Goal: Use online tool/utility: Utilize a website feature to perform a specific function

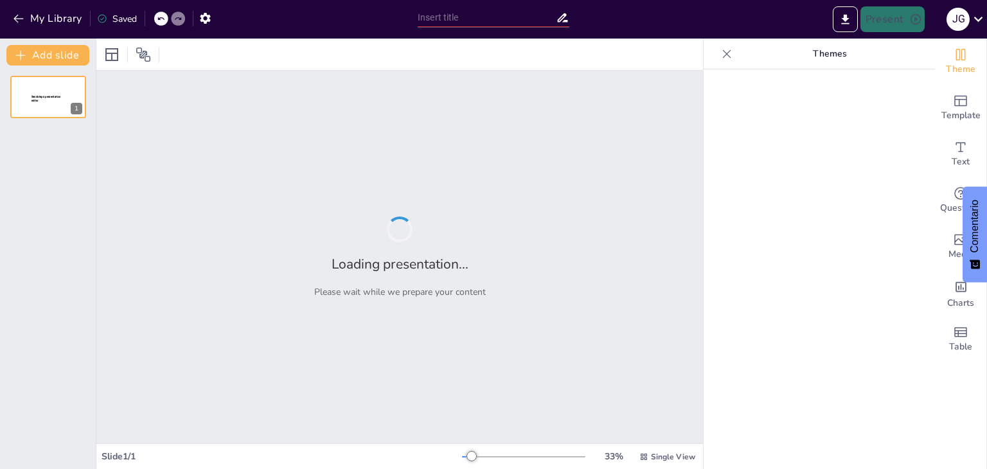
type input "Análisis Integral del Estado Actual de las Zonas de Actividades Logísticas (ZAL…"
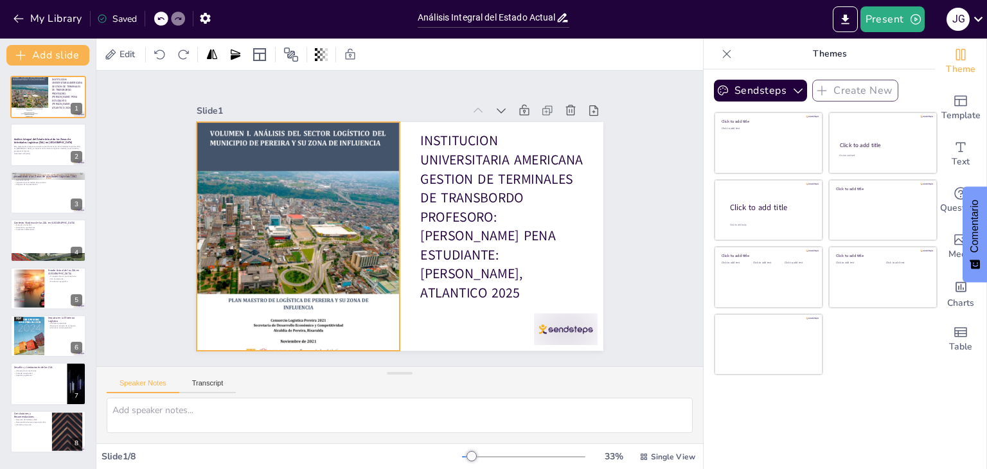
click at [355, 199] on div at bounding box center [296, 225] width 231 height 291
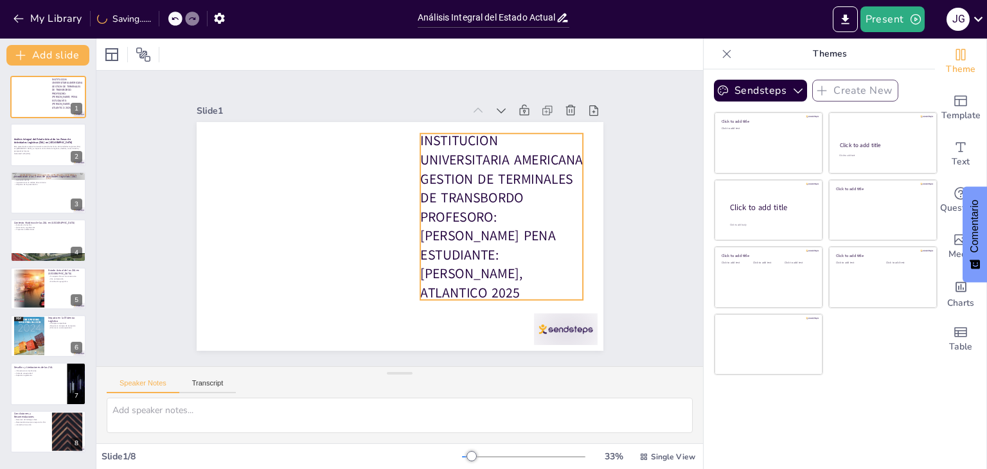
click at [449, 140] on p "INSTITUCION UNIVERSITARIA AMERICANA GESTION DE TERMINALES DE TRANSBORDO PROFESO…" at bounding box center [501, 217] width 163 height 171
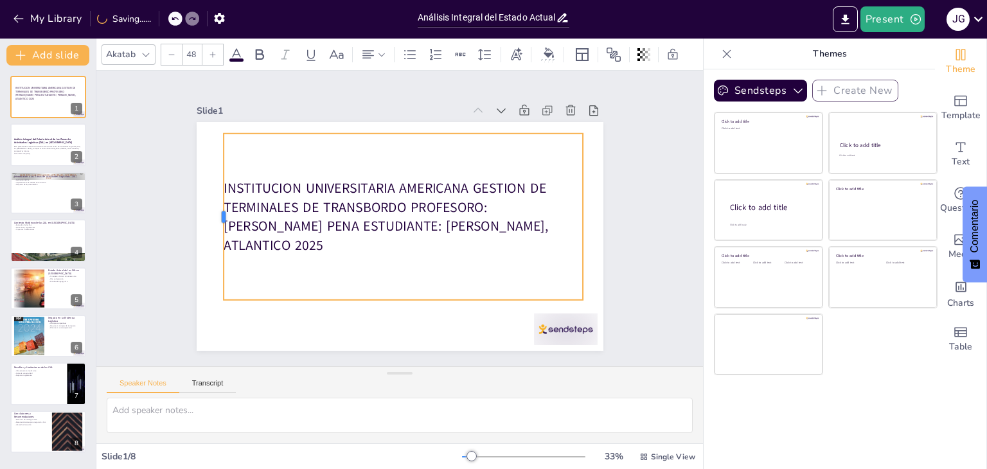
drag, startPoint x: 410, startPoint y: 211, endPoint x: 220, endPoint y: 215, distance: 189.7
click at [213, 218] on div at bounding box center [220, 197] width 28 height 167
click at [462, 184] on p "INSTITUCION UNIVERSITARIA AMERICANA GESTION DE TERMINALES DE TRANSBORDO PROFESO…" at bounding box center [402, 217] width 365 height 113
click at [462, 184] on p "INSTITUCION UNIVERSITARIA AMERICANA GESTION DE TERMINALES DE TRANSBORDO PROFESO…" at bounding box center [403, 217] width 359 height 76
click at [463, 182] on p "INSTITUCION UNIVERSITARIA AMERICANA GESTION DE TERMINALES DE TRANSBORDO PROFESO…" at bounding box center [402, 217] width 365 height 113
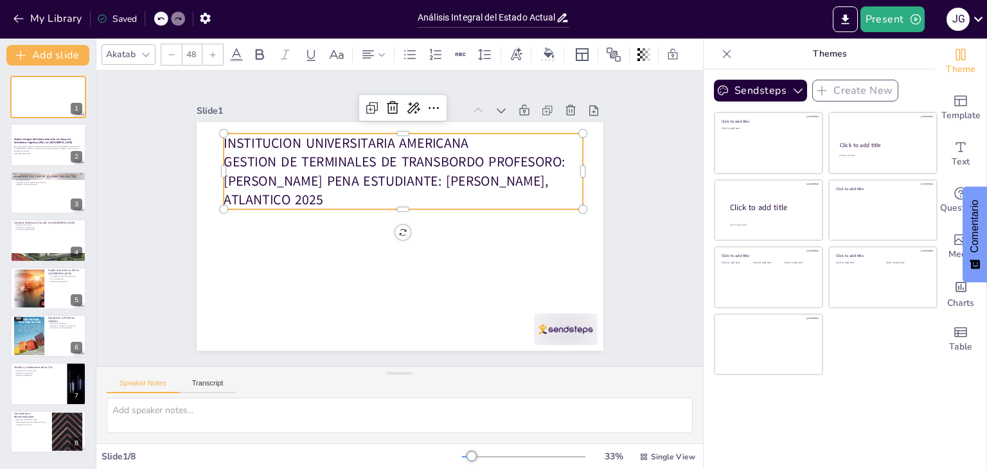
click at [478, 156] on p "GESTION DE TERMINALES DE TRANSBORDO PROFESORO: [PERSON_NAME] PENA ESTUDIANTE: […" at bounding box center [407, 181] width 363 height 94
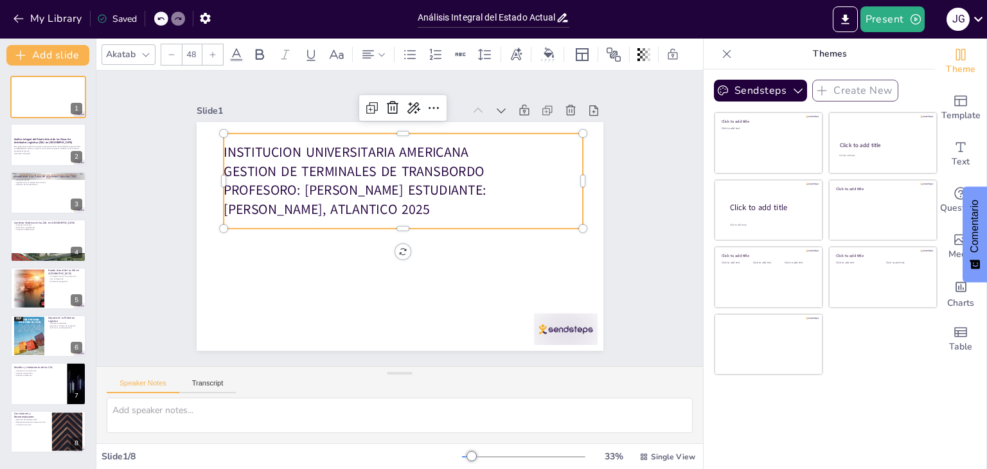
click at [295, 178] on p "PROFESORO: [PERSON_NAME] ESTUDIANTE: [PERSON_NAME], ATLANTICO 2025" at bounding box center [404, 200] width 361 height 75
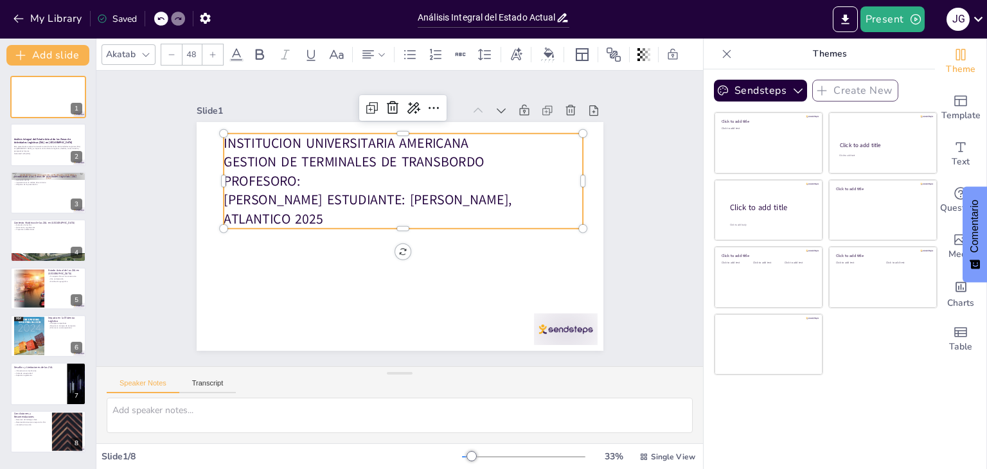
drag, startPoint x: 361, startPoint y: 193, endPoint x: 352, endPoint y: 193, distance: 9.0
click at [361, 193] on p "[PERSON_NAME] ESTUDIANTE: [PERSON_NAME], ATLANTICO 2025" at bounding box center [404, 210] width 359 height 112
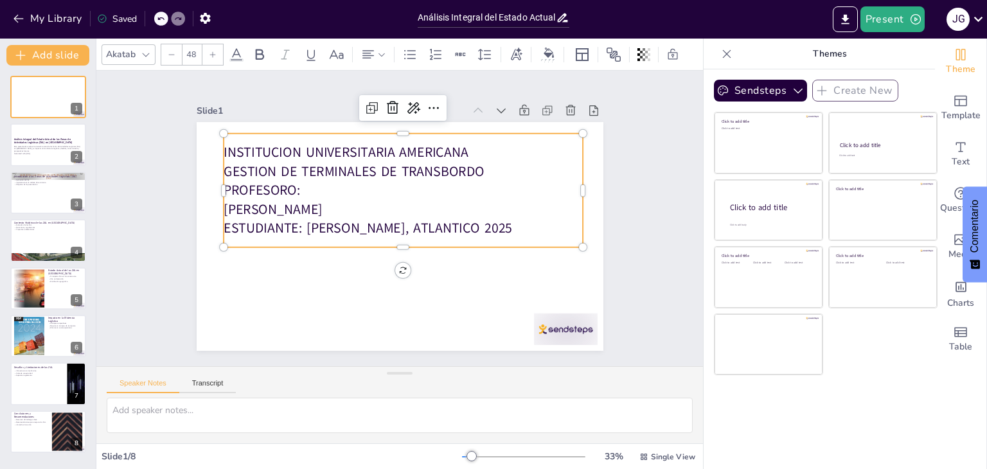
click at [291, 217] on p "ESTUDIANTE: [PERSON_NAME], ATLANTICO 2025" at bounding box center [401, 229] width 359 height 57
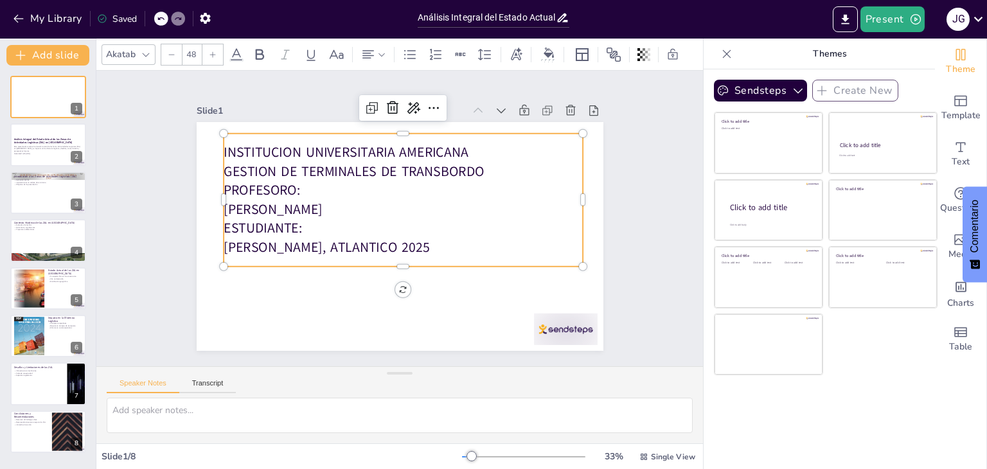
click at [426, 231] on p "[PERSON_NAME], ATLANTICO 2025" at bounding box center [399, 247] width 359 height 57
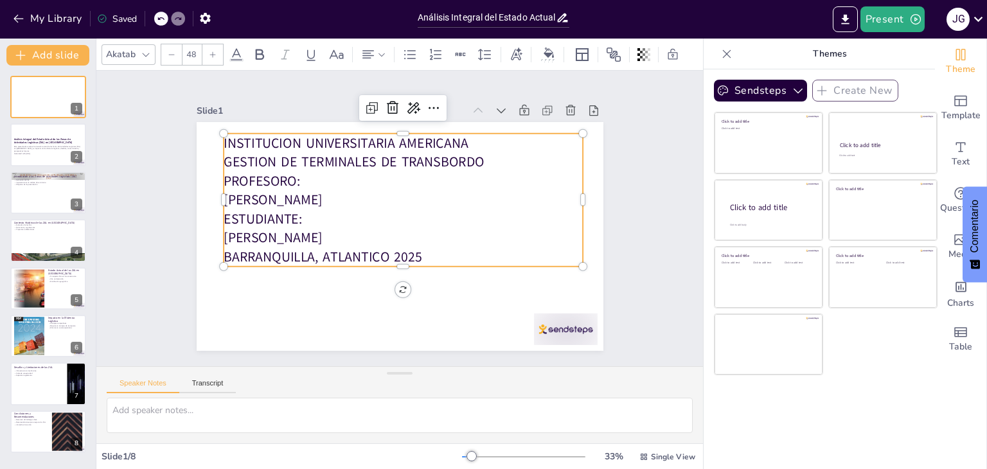
click at [383, 251] on p "BARRANQUILLA, ATLANTICO 2025" at bounding box center [398, 257] width 359 height 57
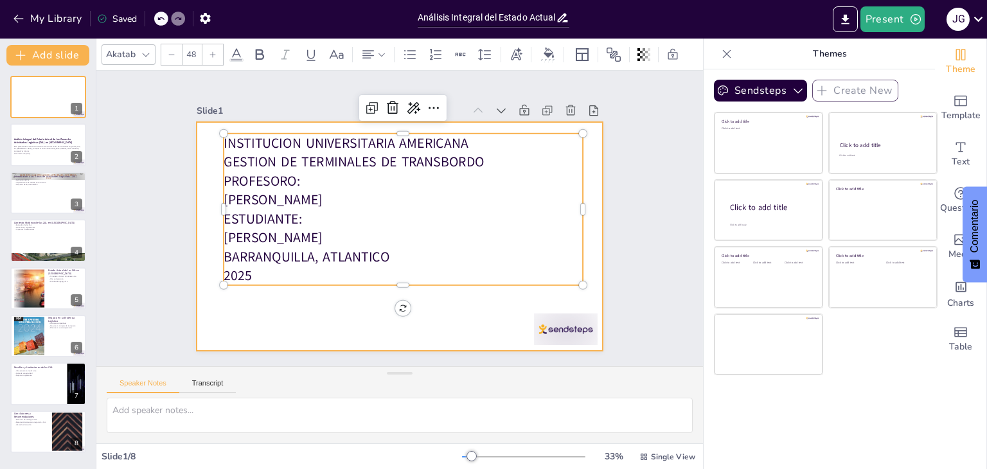
drag, startPoint x: 391, startPoint y: 280, endPoint x: 422, endPoint y: 273, distance: 31.5
click at [391, 294] on div "INSTITUCION UNIVERSITARIA AMERICANA GESTION DE TERMINALES DE TRANSBORDO PROFESO…" at bounding box center [398, 237] width 429 height 270
click at [440, 318] on div at bounding box center [400, 236] width 407 height 229
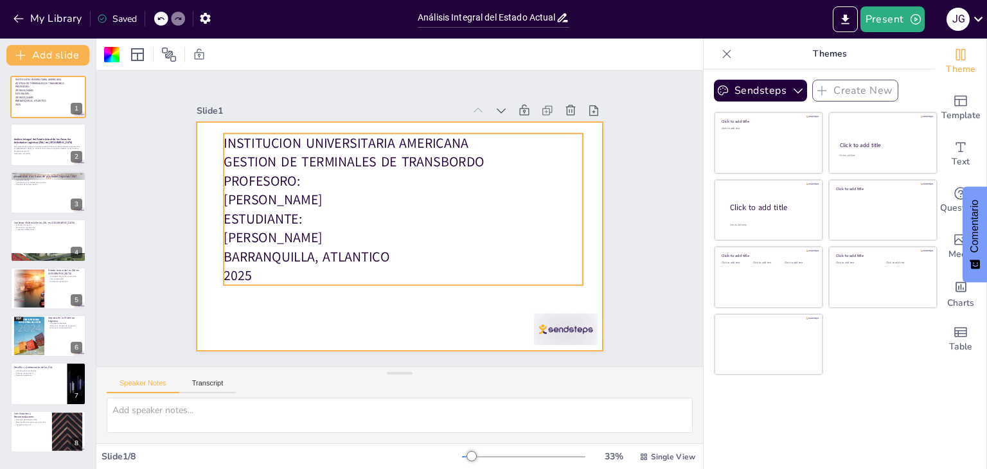
click at [392, 278] on p "2025" at bounding box center [403, 276] width 359 height 19
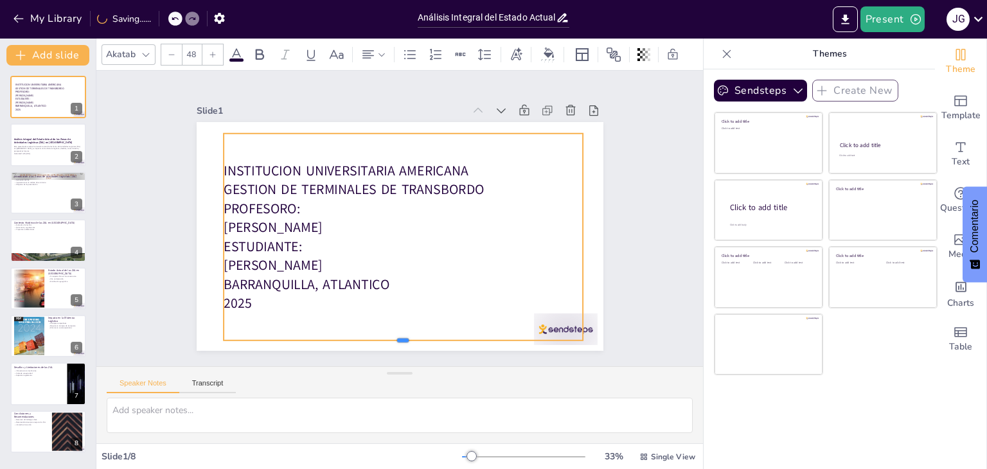
drag, startPoint x: 393, startPoint y: 281, endPoint x: 388, endPoint y: 336, distance: 55.5
click at [388, 336] on div at bounding box center [390, 346] width 359 height 48
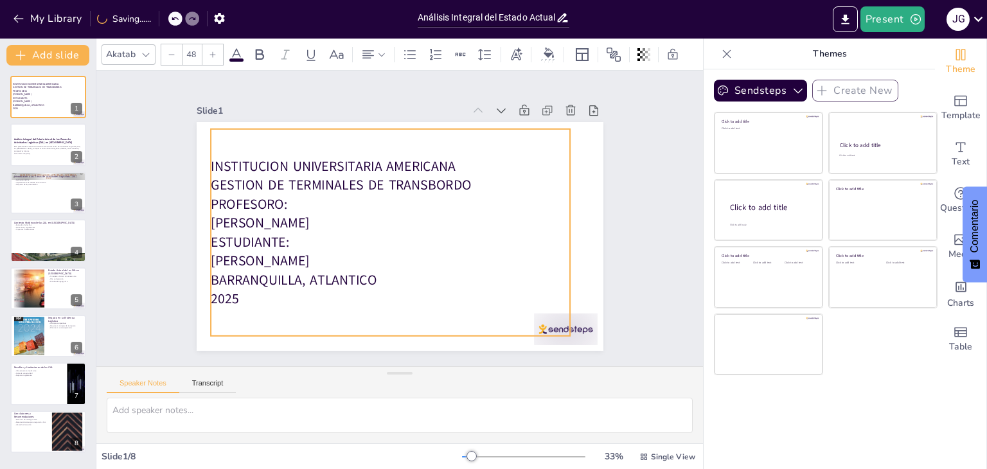
drag, startPoint x: 213, startPoint y: 242, endPoint x: 237, endPoint y: 301, distance: 63.5
click at [237, 301] on p "2025" at bounding box center [381, 297] width 359 height 57
click at [355, 242] on p "ESTUDIANTE:" at bounding box center [387, 241] width 359 height 57
click at [355, 242] on p "ESTUDIANTE:" at bounding box center [390, 242] width 359 height 19
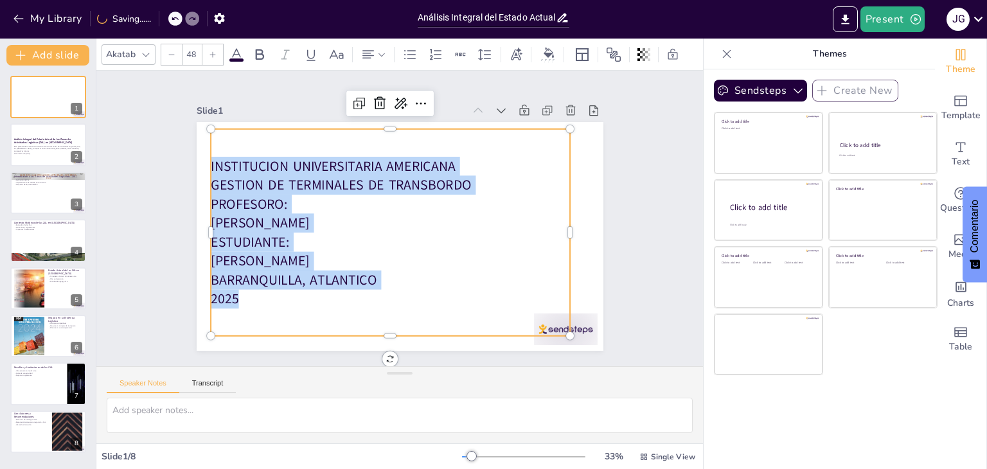
drag, startPoint x: 224, startPoint y: 289, endPoint x: 199, endPoint y: 156, distance: 134.8
click at [199, 156] on div "INSTITUCION UNIVERSITARIA AMERICANA GESTION DE TERMINALES DE TRANSBORDO PROFESO…" at bounding box center [400, 236] width 407 height 229
click at [381, 50] on icon at bounding box center [381, 54] width 9 height 9
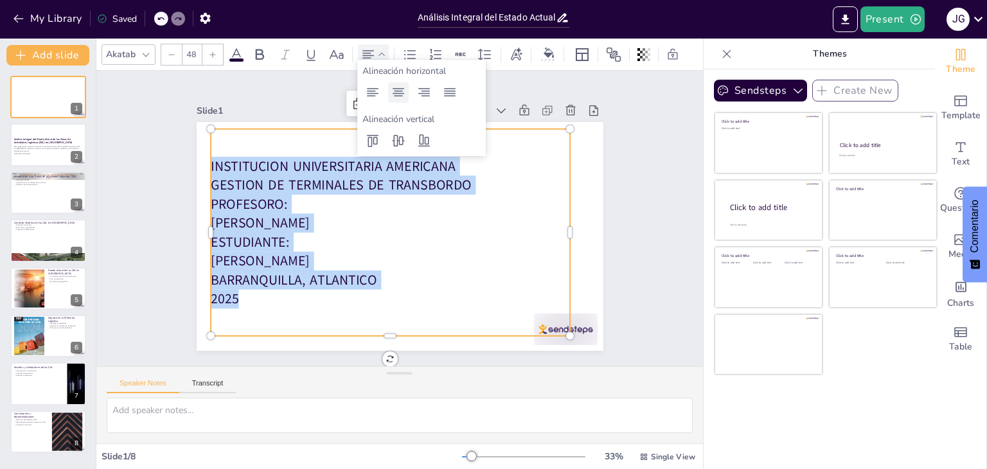
click at [402, 93] on icon at bounding box center [398, 92] width 15 height 15
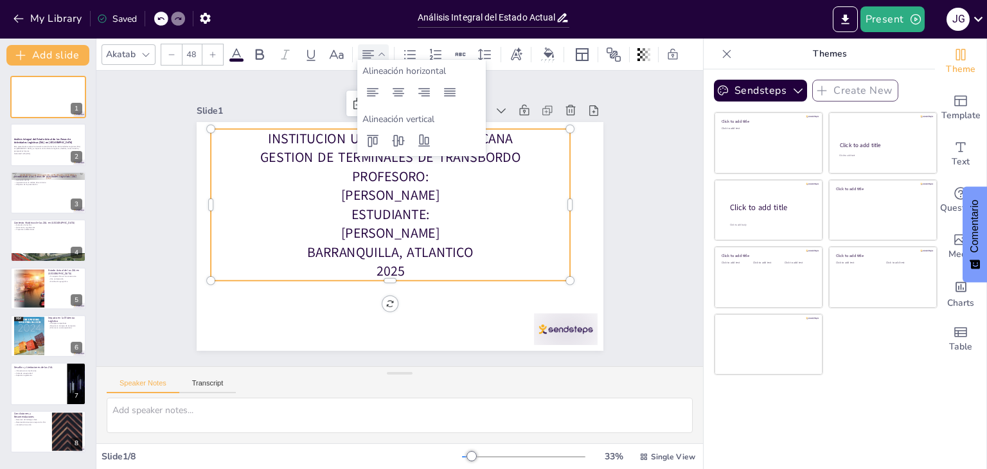
click at [417, 247] on p "BARRANQUILLA, ATLANTICO" at bounding box center [386, 251] width 359 height 57
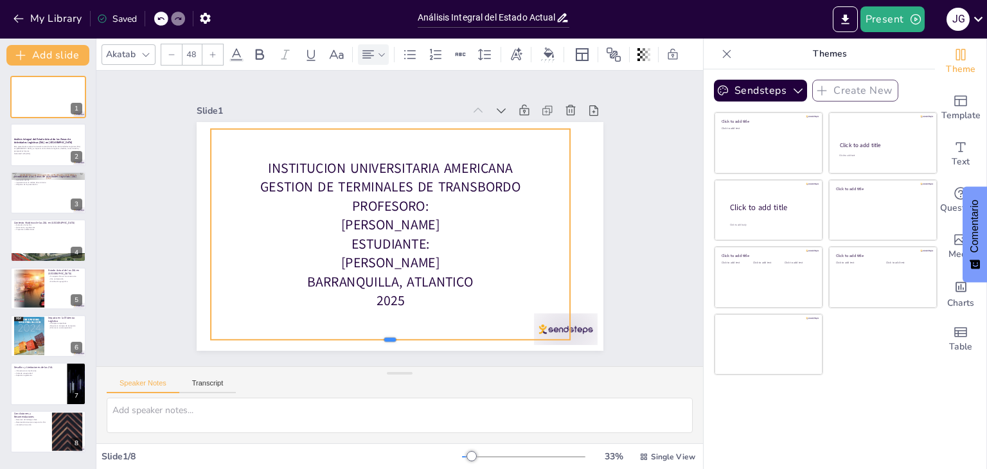
drag, startPoint x: 380, startPoint y: 276, endPoint x: 377, endPoint y: 335, distance: 59.2
click at [377, 335] on div at bounding box center [377, 343] width 359 height 48
click at [505, 166] on p "INSTITUCION UNIVERSITARIA AMERICANA" at bounding box center [390, 168] width 359 height 19
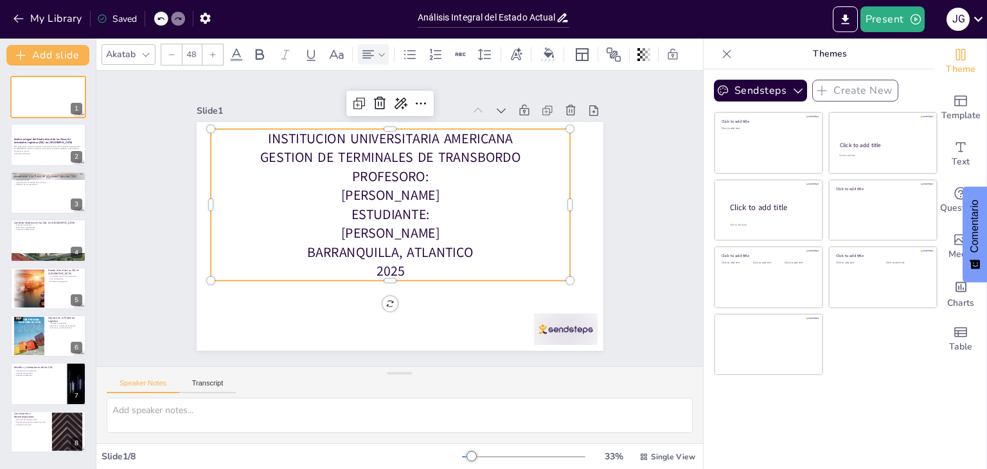
click at [508, 139] on p "INSTITUCION UNIVERSITARIA AMERICANA" at bounding box center [390, 138] width 359 height 19
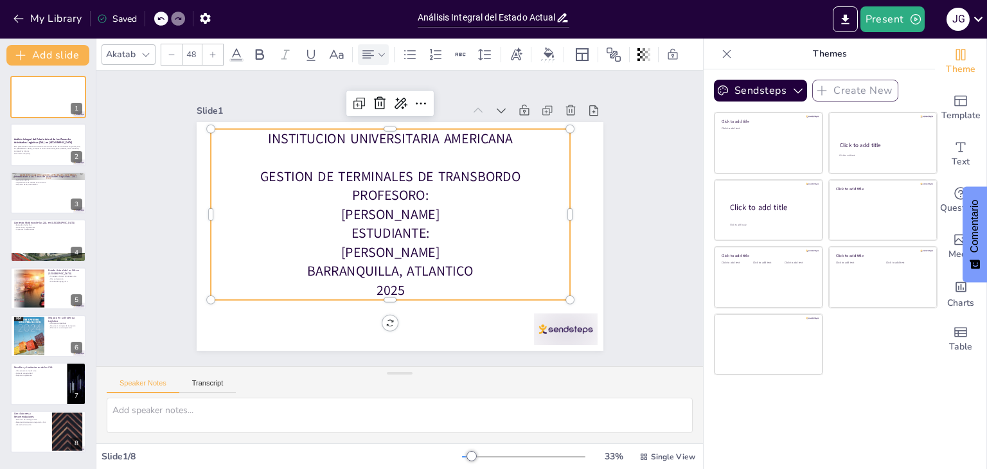
click at [515, 172] on p "GESTION DE TERMINALES DE TRANSBORDO" at bounding box center [394, 175] width 359 height 57
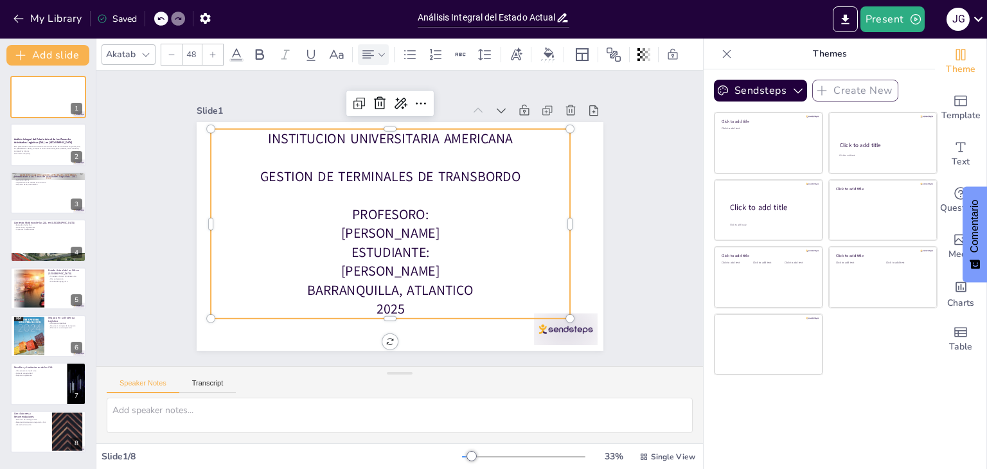
click at [310, 226] on p "[PERSON_NAME]" at bounding box center [390, 233] width 359 height 19
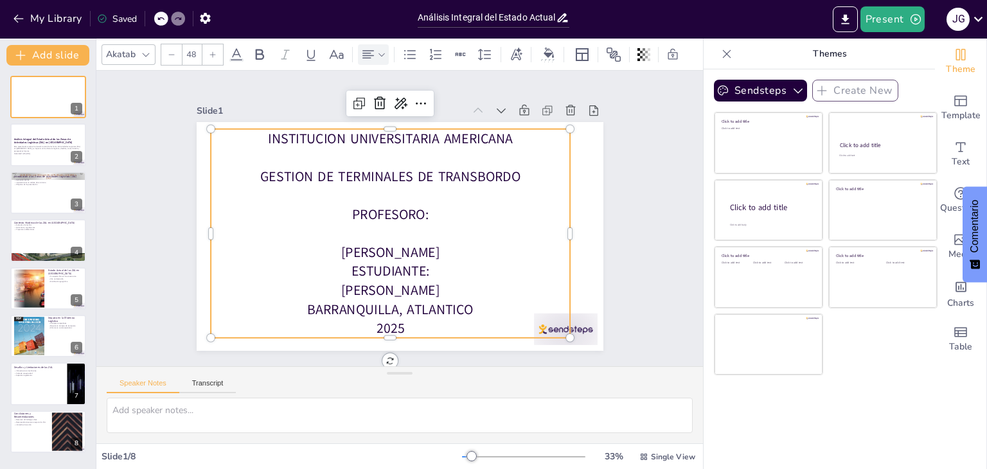
click at [341, 267] on p "ESTUDIANTE:" at bounding box center [384, 270] width 359 height 57
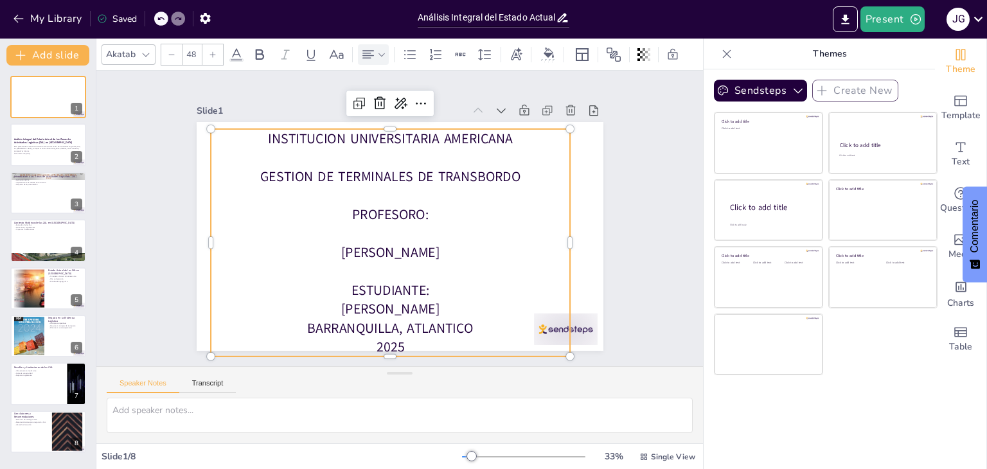
click at [275, 303] on p "[PERSON_NAME]" at bounding box center [380, 308] width 359 height 57
click at [298, 327] on p "BARRANQUILLA, ATLANTICO" at bounding box center [378, 326] width 359 height 57
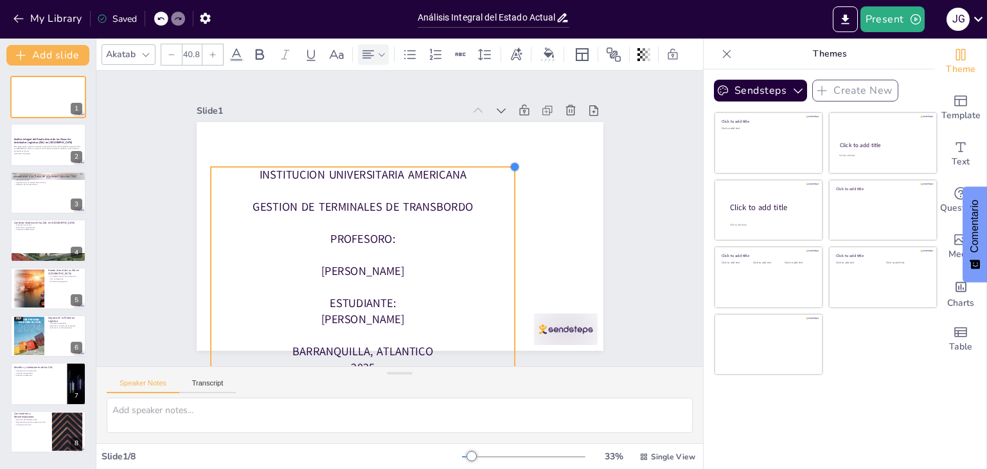
type input "40.6"
drag, startPoint x: 561, startPoint y: 124, endPoint x: 487, endPoint y: 168, distance: 85.3
click at [491, 162] on div "INSTITUCION UNIVERSITARIA AMERICANA GESTION DE TERMINALES DE TRANSBORDO PROFESO…" at bounding box center [398, 237] width 429 height 270
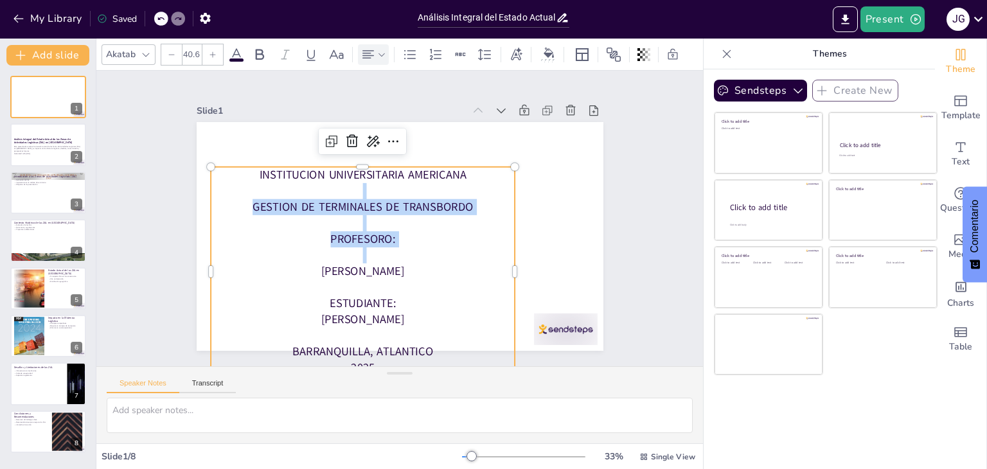
drag, startPoint x: 354, startPoint y: 243, endPoint x: 393, endPoint y: 199, distance: 58.7
click at [396, 193] on div "INSTITUCION UNIVERSITARIA AMERICANA GESTION DE TERMINALES DE TRANSBORDO PROFESO…" at bounding box center [357, 267] width 325 height 240
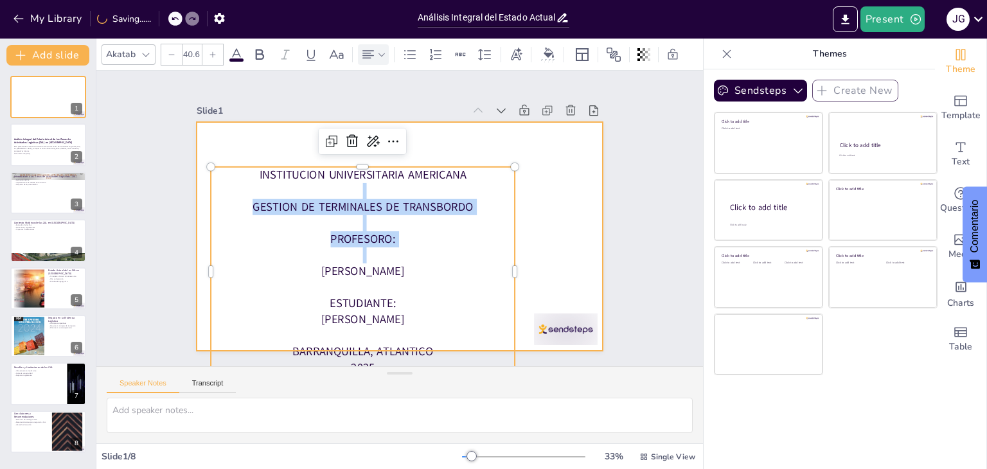
click at [561, 200] on div at bounding box center [398, 237] width 429 height 270
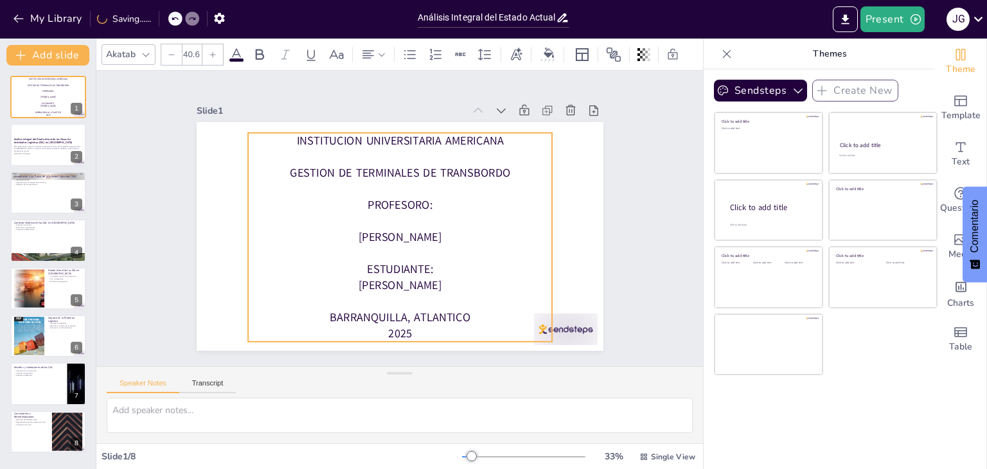
drag, startPoint x: 381, startPoint y: 217, endPoint x: 404, endPoint y: 229, distance: 25.9
click at [415, 187] on p at bounding box center [403, 190] width 304 height 48
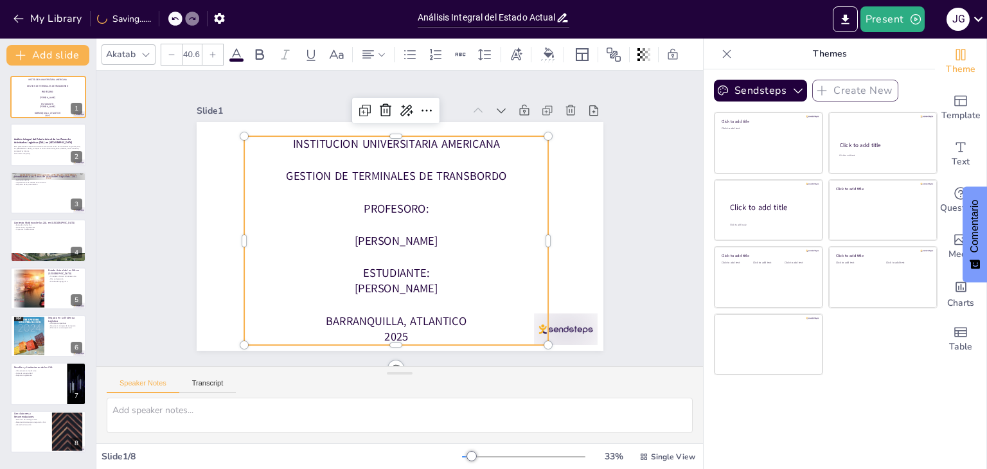
click at [316, 315] on p "BARRANQUILLA, ATLANTICO" at bounding box center [336, 299] width 255 height 192
click at [316, 316] on p "BARRANQUILLA, ATLANTICO" at bounding box center [396, 321] width 304 height 16
click at [319, 315] on p "BARRANQUILLA, ATLANTICO" at bounding box center [385, 320] width 304 height 48
click at [318, 316] on p "BARRANQUILLA, ATLANTICO" at bounding box center [385, 320] width 304 height 48
click at [368, 328] on p "2025" at bounding box center [360, 330] width 294 height 109
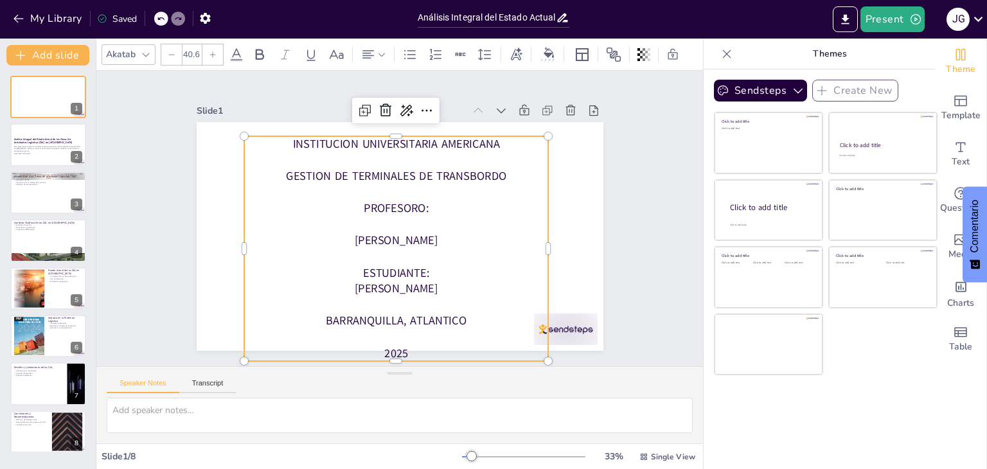
click at [350, 267] on p "ESTUDIANTE:" at bounding box center [390, 272] width 304 height 48
click at [293, 284] on p "[PERSON_NAME]" at bounding box center [381, 286] width 301 height 79
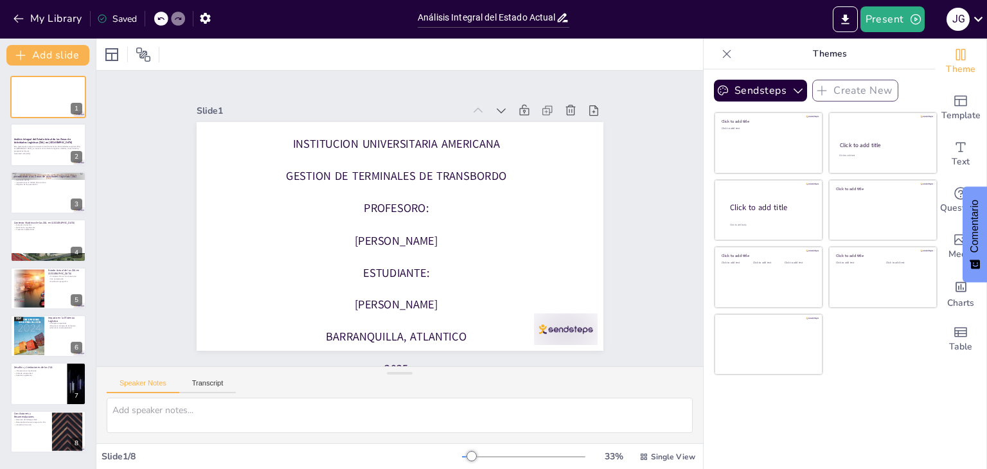
click at [437, 190] on p at bounding box center [399, 192] width 304 height 48
click at [352, 181] on p at bounding box center [399, 192] width 304 height 48
click at [293, 138] on p "INSTITUCION UNIVERSITARIA AMERICANA" at bounding box center [404, 144] width 304 height 48
click at [250, 163] on p at bounding box center [402, 160] width 304 height 48
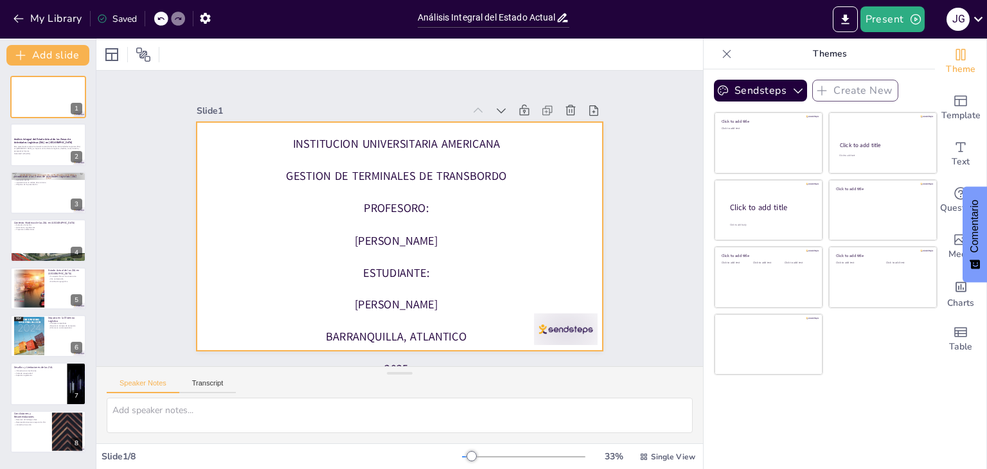
click at [214, 284] on div at bounding box center [398, 237] width 429 height 270
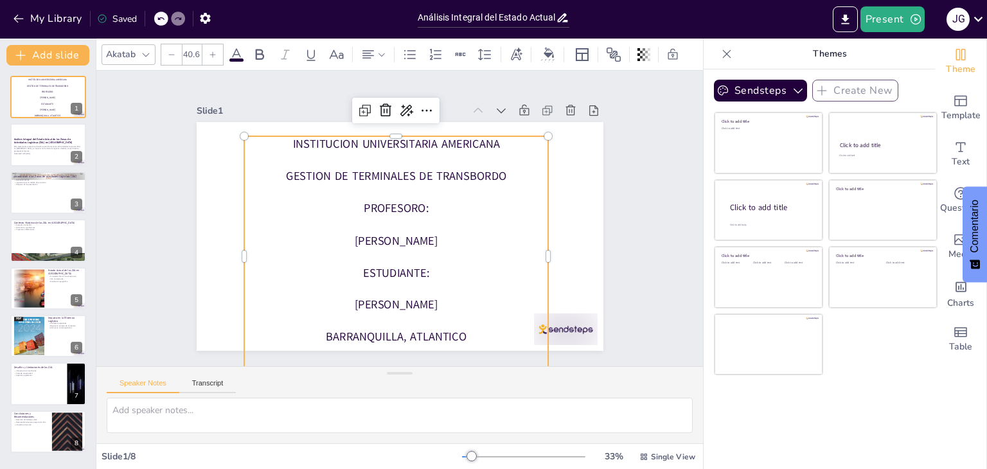
click at [407, 299] on p "[PERSON_NAME]" at bounding box center [387, 304] width 304 height 48
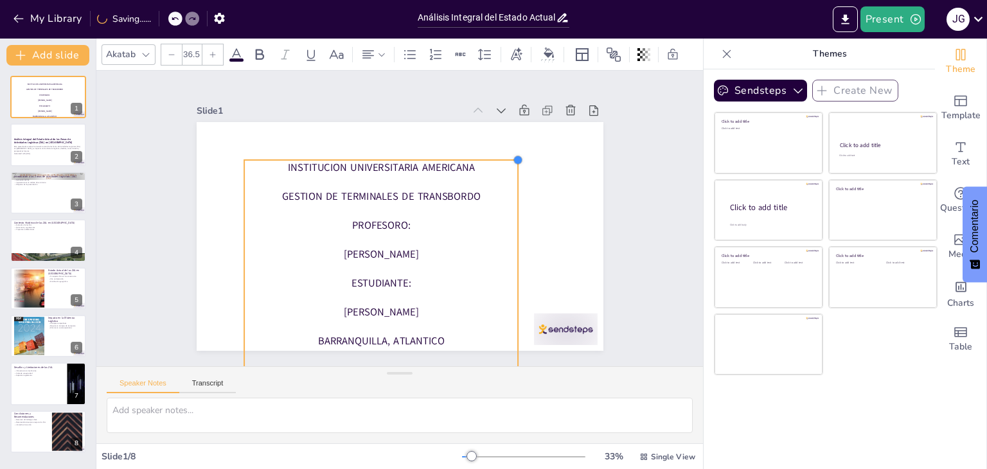
drag, startPoint x: 539, startPoint y: 133, endPoint x: 476, endPoint y: 186, distance: 81.7
click at [483, 159] on div "INSTITUCION UNIVERSITARIA AMERICANA GESTION DE TERMINALES DE TRANSBORDO PROFESO…" at bounding box center [398, 237] width 429 height 270
type input "36.2"
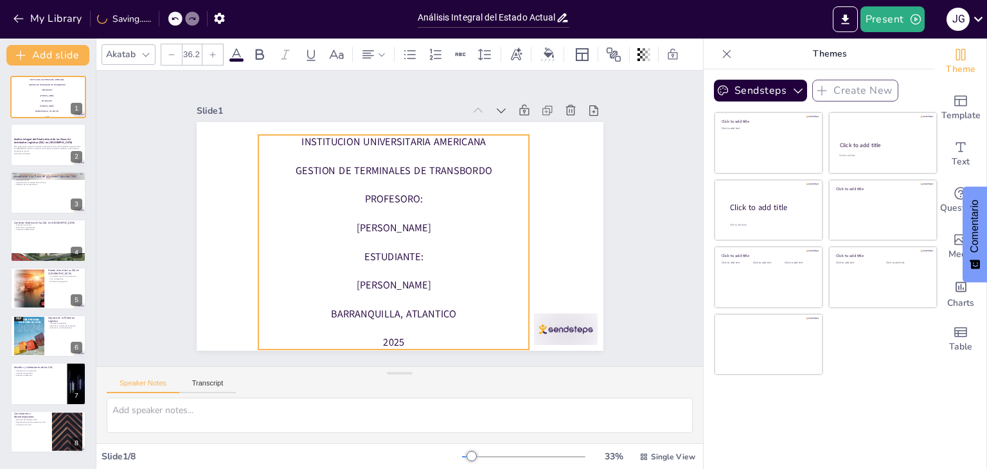
drag, startPoint x: 388, startPoint y: 263, endPoint x: 402, endPoint y: 235, distance: 31.0
click at [402, 235] on p at bounding box center [391, 241] width 271 height 42
click at [611, 232] on div "Slide 1 INSTITUCION UNIVERSITARIA AMERICANA GESTION DE TERMINALES DE TRANSBORDO…" at bounding box center [400, 218] width 504 height 313
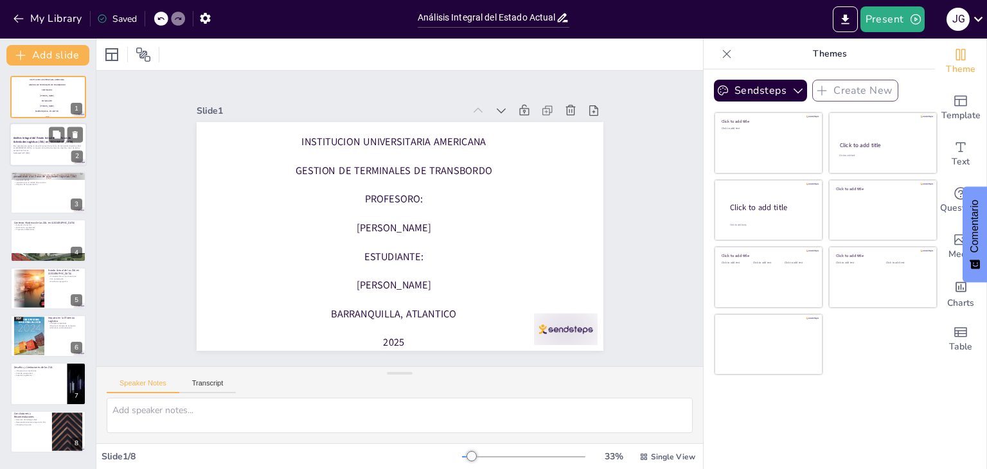
click at [40, 141] on strong "Análisis Integral del Estado Actual de las Zonas de Actividades Logísticas (ZAL…" at bounding box center [43, 140] width 60 height 7
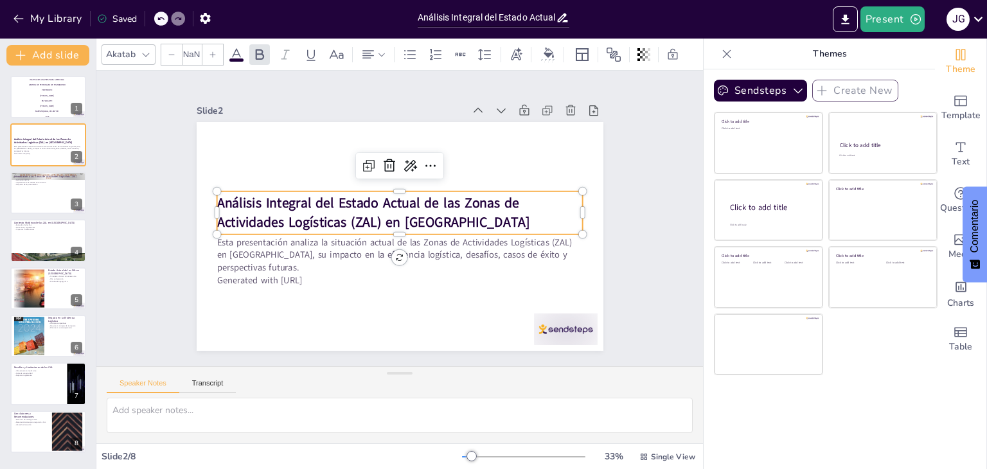
type input "48"
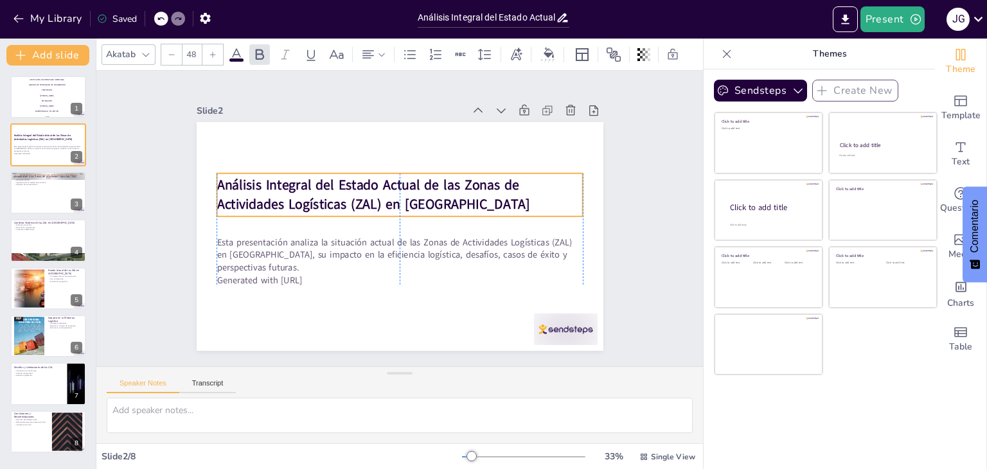
drag, startPoint x: 306, startPoint y: 199, endPoint x: 308, endPoint y: 181, distance: 18.1
click at [308, 181] on strong "Análisis Integral del Estado Actual de las Zonas de Actividades Logísticas (ZAL…" at bounding box center [373, 194] width 313 height 37
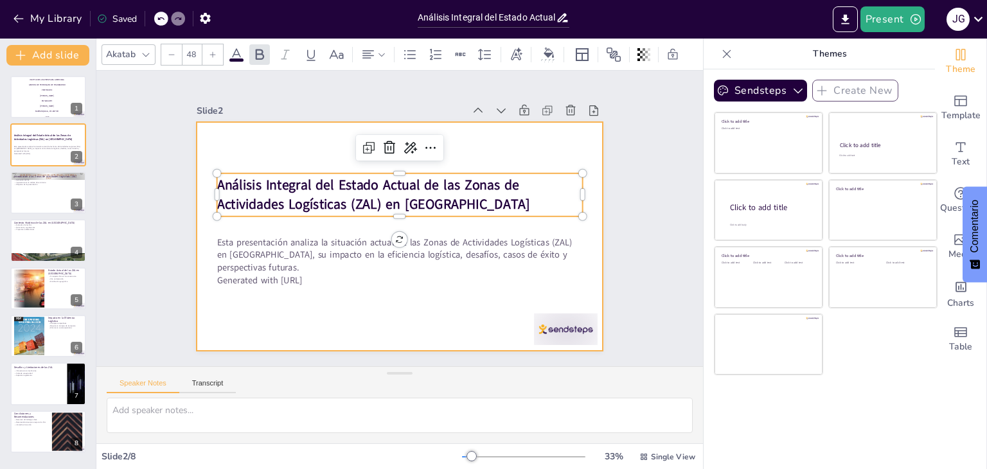
click at [332, 318] on div at bounding box center [400, 236] width 407 height 229
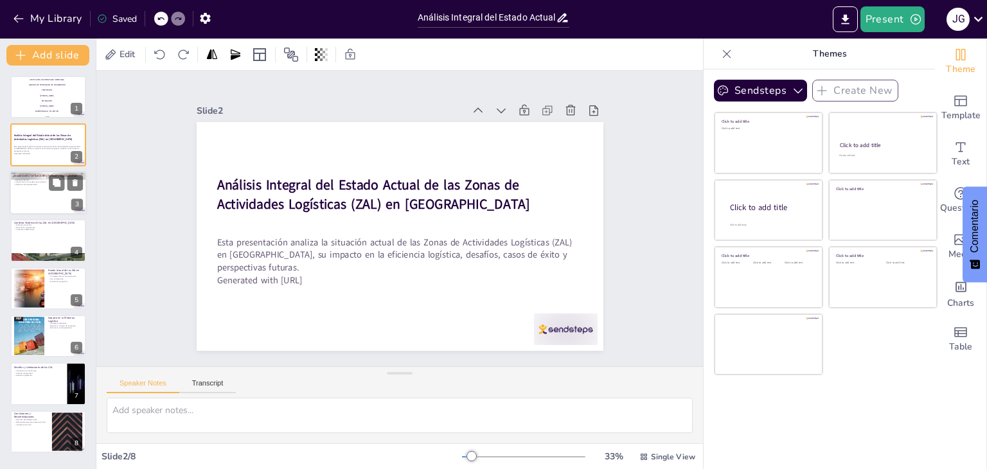
click at [35, 187] on div at bounding box center [48, 193] width 77 height 44
type textarea "La definición de ZAL es fundamental para entender su función en el sistema logí…"
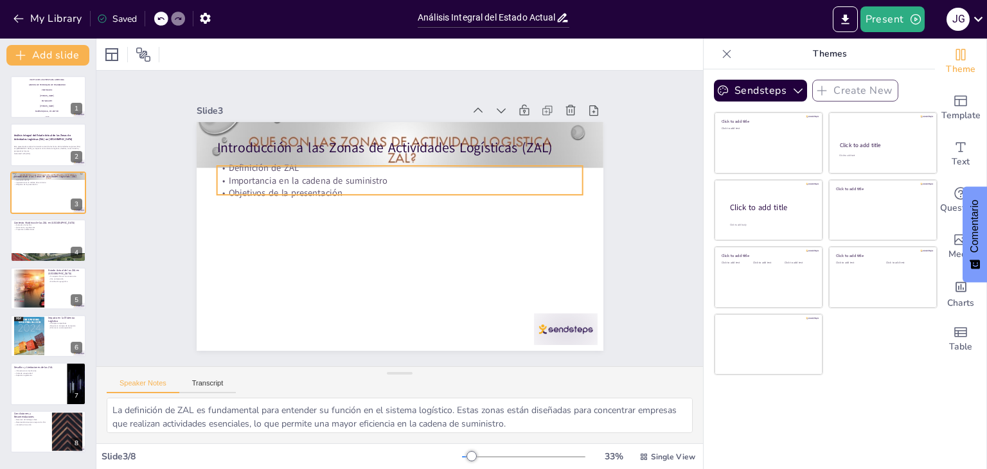
click at [291, 180] on p "Importancia en la cadena de suministro" at bounding box center [404, 181] width 366 height 51
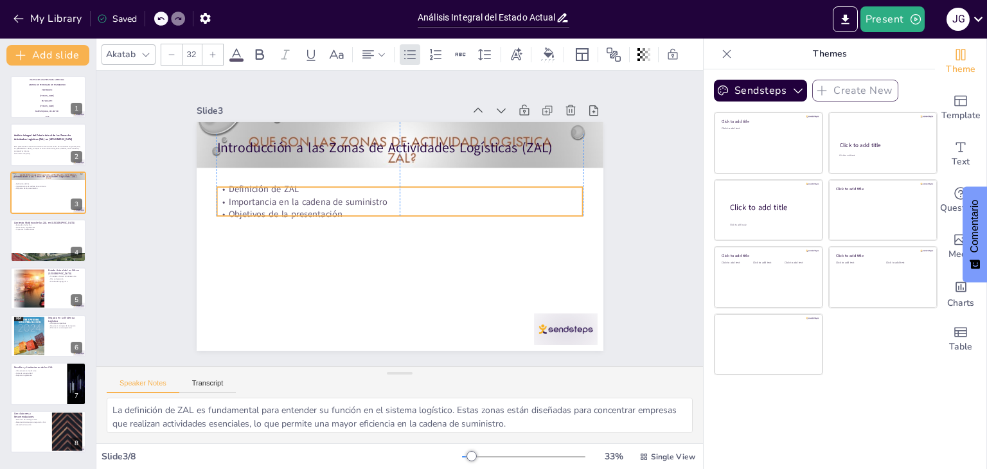
drag, startPoint x: 291, startPoint y: 175, endPoint x: 292, endPoint y: 199, distance: 23.2
click at [292, 199] on p "Importancia en la cadena de suministro" at bounding box center [400, 201] width 366 height 13
type input "48"
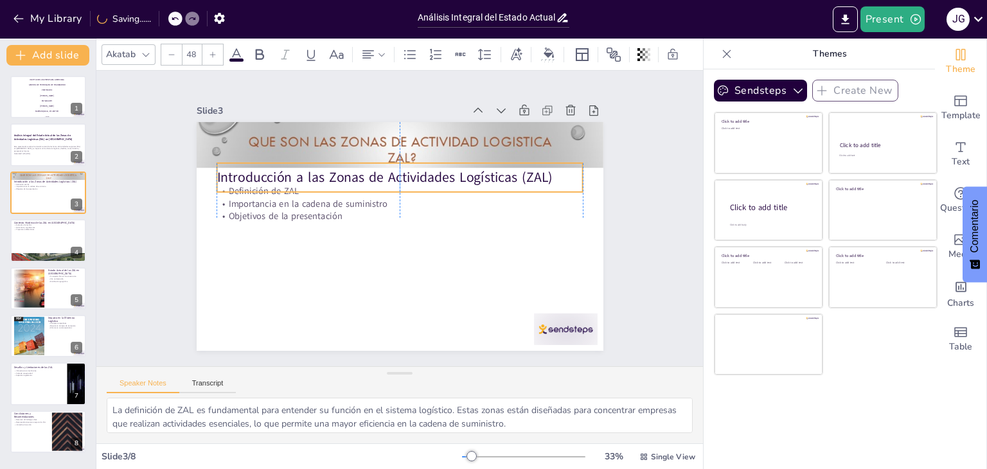
drag, startPoint x: 303, startPoint y: 146, endPoint x: 305, endPoint y: 175, distance: 29.6
click at [305, 175] on p "Introducción a las Zonas de Actividades Logísticas (ZAL)" at bounding box center [400, 177] width 366 height 19
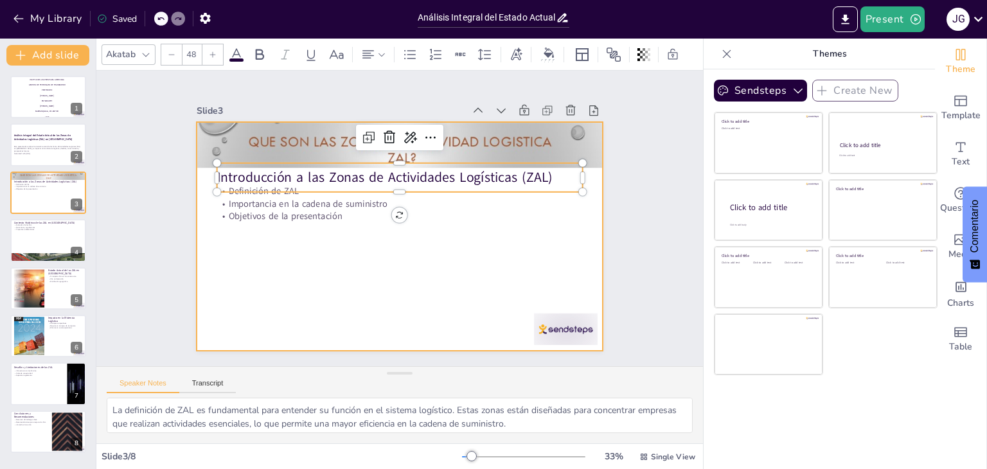
click at [300, 293] on div at bounding box center [398, 237] width 429 height 270
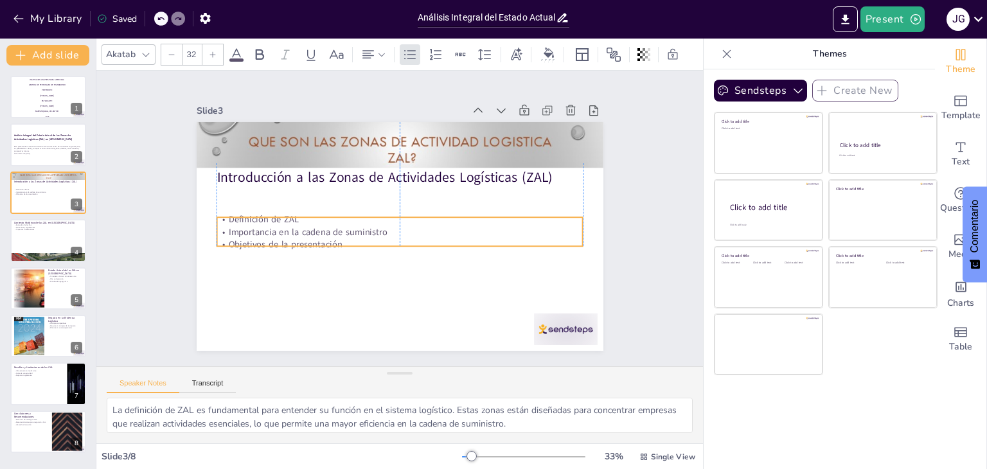
drag, startPoint x: 288, startPoint y: 211, endPoint x: 288, endPoint y: 231, distance: 19.3
click at [288, 231] on p "Importancia en la cadena de suministro" at bounding box center [400, 232] width 366 height 13
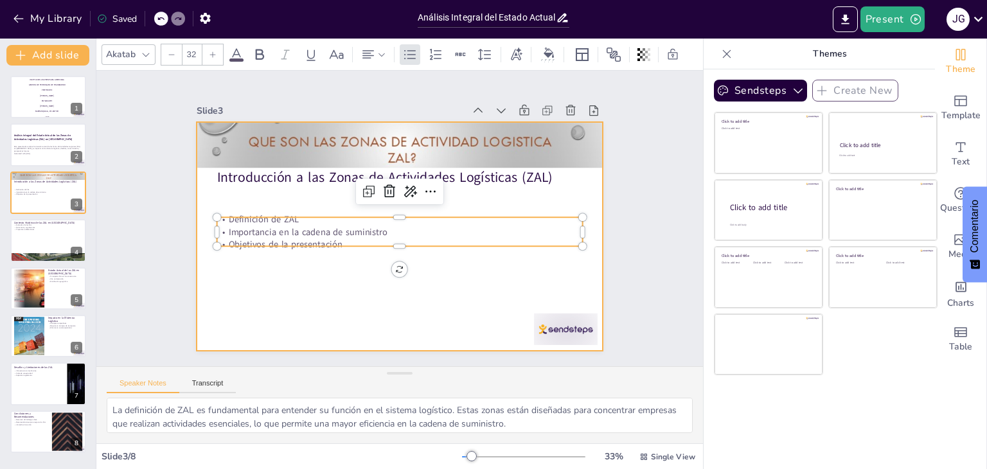
click at [296, 289] on div at bounding box center [398, 237] width 429 height 270
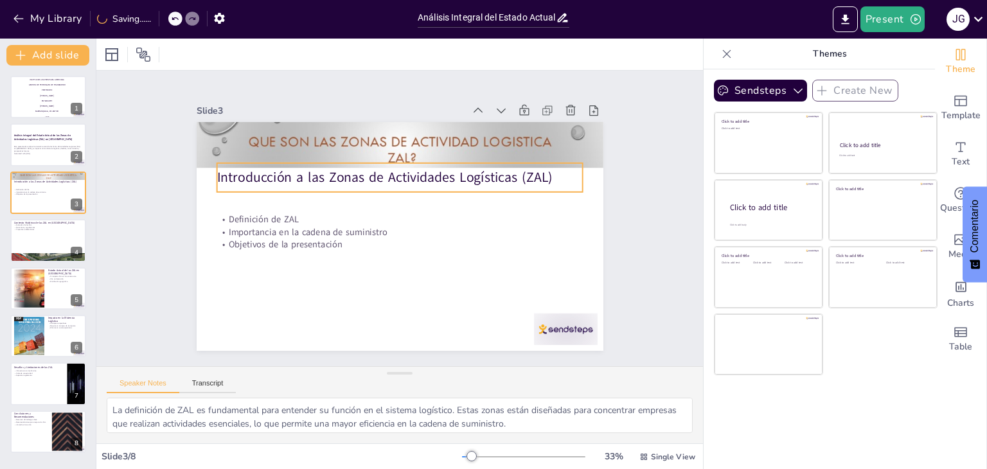
click at [301, 177] on p "Introducción a las Zonas de Actividades Logísticas (ZAL)" at bounding box center [404, 177] width 366 height 57
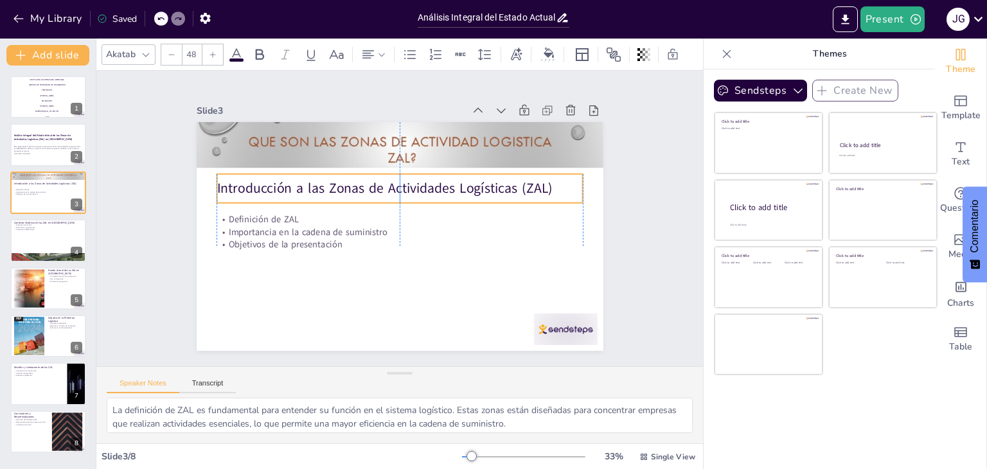
drag, startPoint x: 303, startPoint y: 175, endPoint x: 304, endPoint y: 186, distance: 10.9
click at [304, 186] on p "Introducción a las Zonas de Actividades Logísticas (ZAL)" at bounding box center [400, 188] width 366 height 19
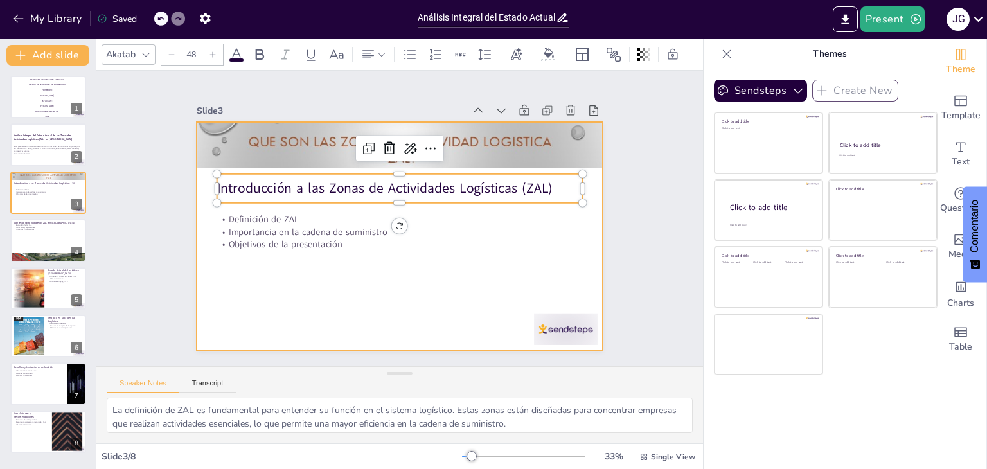
click at [293, 303] on div at bounding box center [396, 236] width 445 height 309
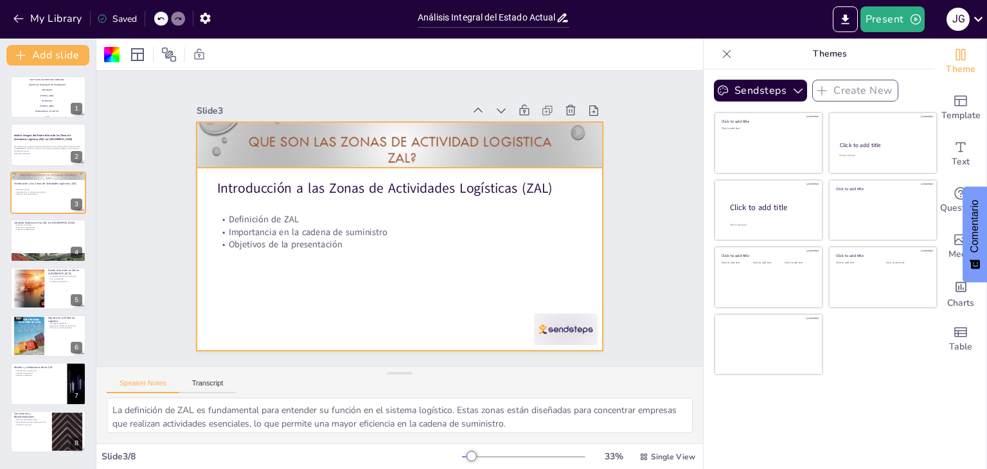
click at [311, 150] on div at bounding box center [400, 145] width 407 height 543
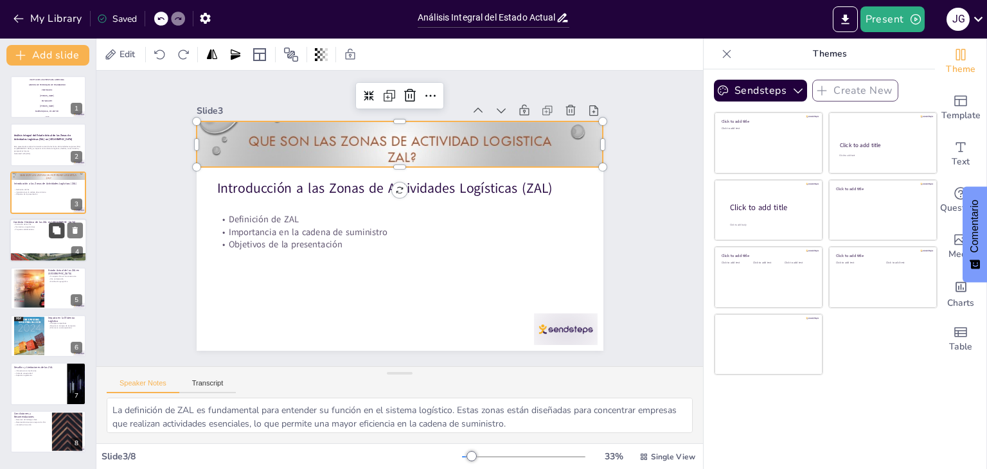
click at [59, 233] on icon at bounding box center [57, 230] width 8 height 8
type textarea "La evolución de las ZAL en [GEOGRAPHIC_DATA] ha sido un proceso gradual desde l…"
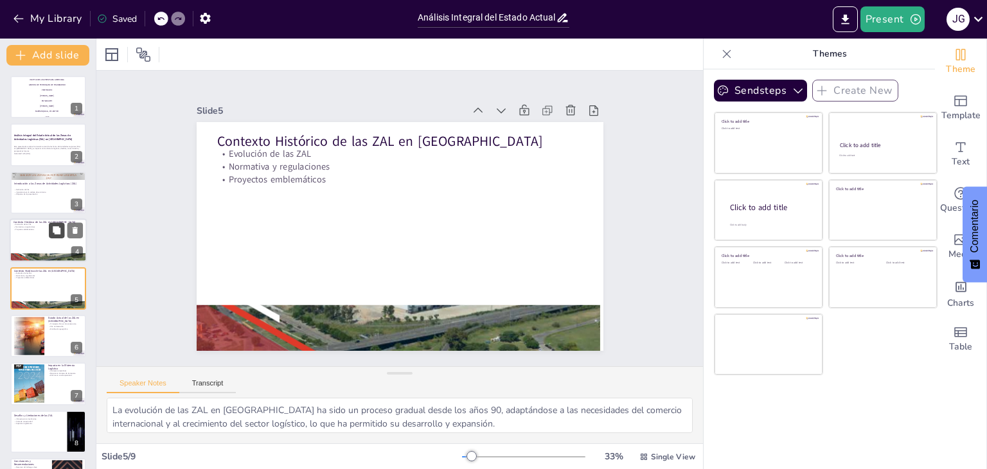
scroll to position [21, 0]
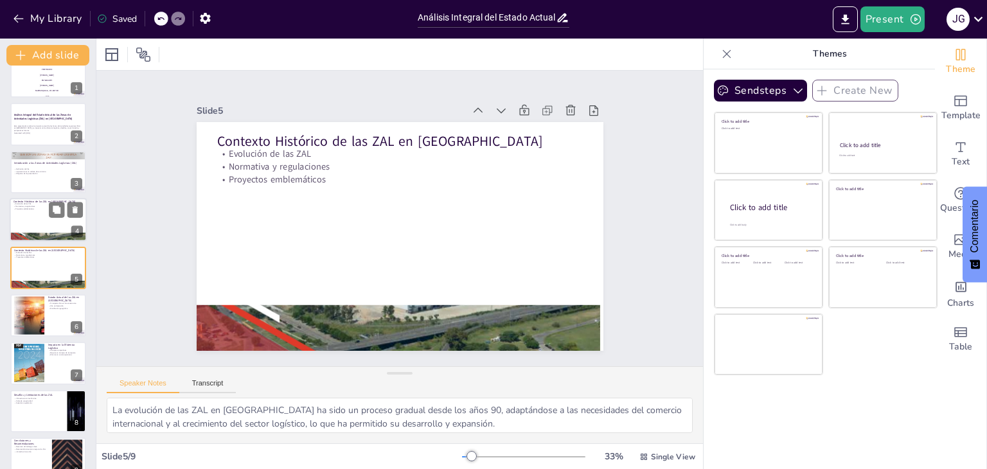
click at [44, 210] on div at bounding box center [48, 220] width 77 height 44
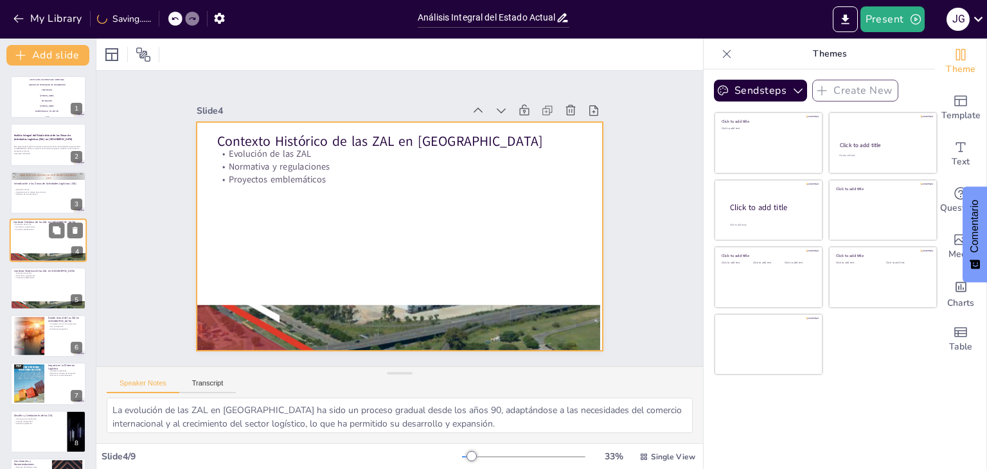
click at [48, 242] on div at bounding box center [48, 241] width 77 height 44
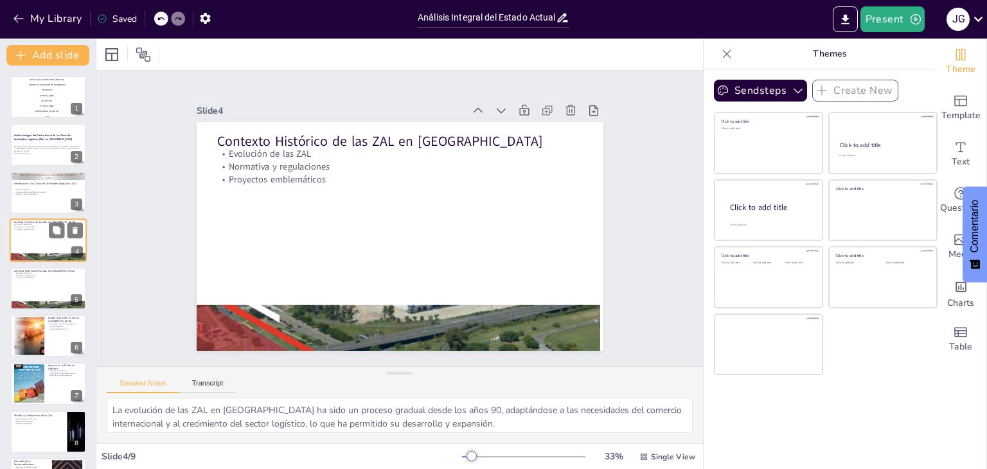
click at [40, 245] on div at bounding box center [48, 241] width 77 height 44
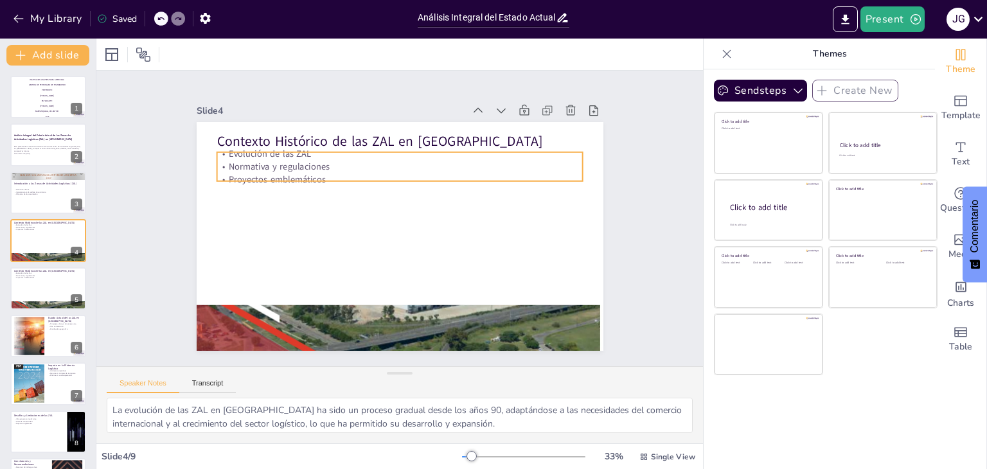
click at [231, 161] on p "Normativa y regulaciones" at bounding box center [400, 167] width 366 height 13
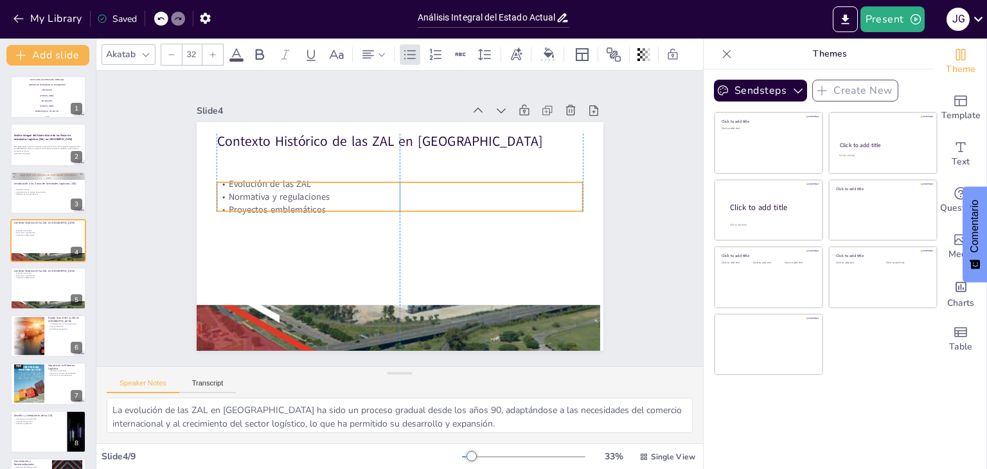
drag, startPoint x: 264, startPoint y: 161, endPoint x: 262, endPoint y: 191, distance: 30.2
click at [262, 191] on p "Normativa y regulaciones" at bounding box center [400, 197] width 366 height 13
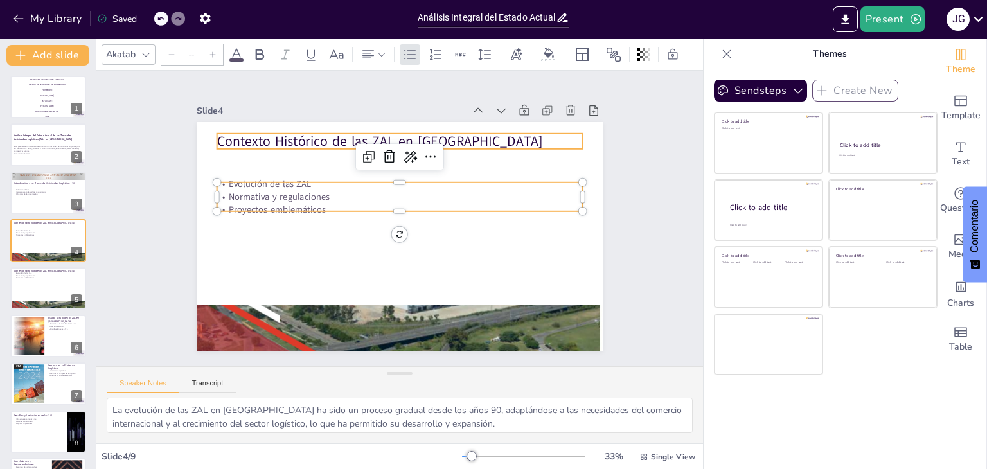
type input "48"
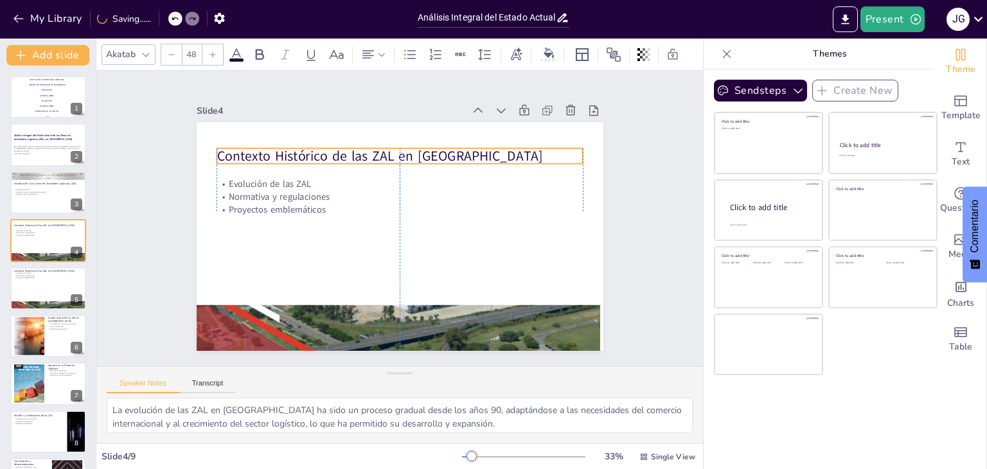
drag, startPoint x: 273, startPoint y: 142, endPoint x: 273, endPoint y: 157, distance: 14.8
click at [273, 157] on p "Contexto Histórico de las ZAL en [GEOGRAPHIC_DATA]" at bounding box center [406, 156] width 366 height 57
click at [165, 310] on div "Slide 1 INSTITUCION UNIVERSITARIA AMERICANA GESTION DE TERMINALES DE TRANSBORDO…" at bounding box center [400, 218] width 479 height 265
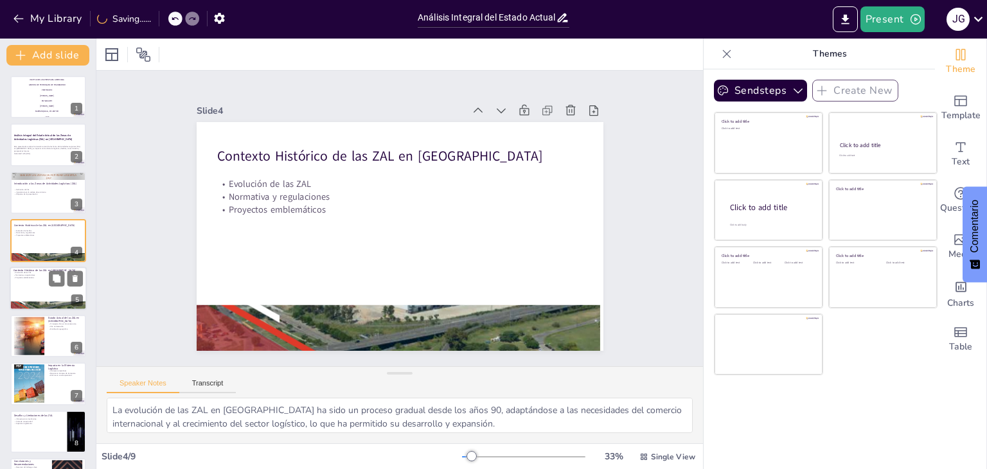
click at [46, 283] on div at bounding box center [48, 289] width 77 height 44
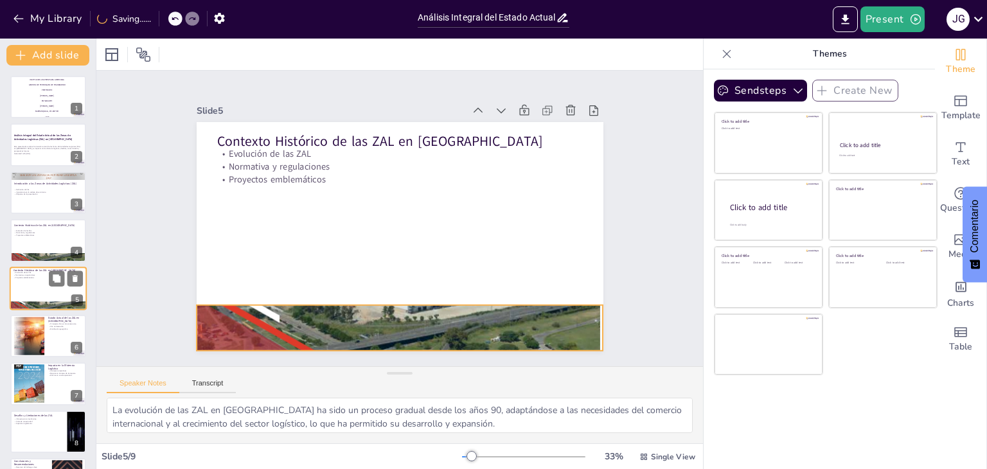
scroll to position [21, 0]
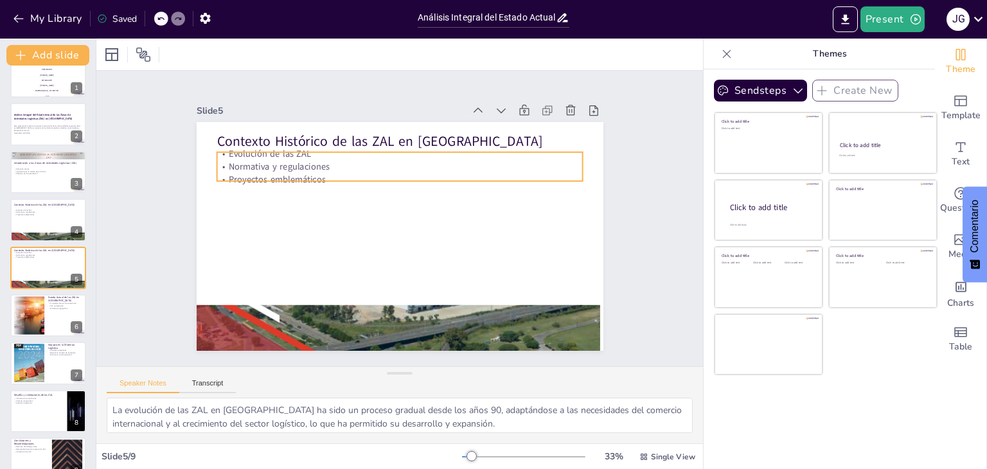
click at [267, 155] on p "Evolución de las ZAL" at bounding box center [400, 154] width 366 height 13
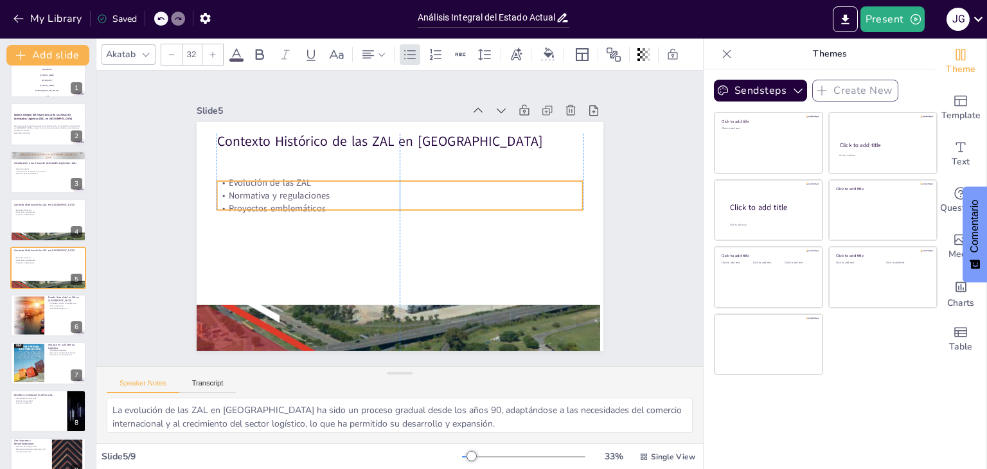
drag, startPoint x: 266, startPoint y: 161, endPoint x: 265, endPoint y: 190, distance: 29.0
click at [265, 190] on p "Normativa y regulaciones" at bounding box center [400, 196] width 366 height 13
click at [161, 246] on div "Slide 1 INSTITUCION UNIVERSITARIA AMERICANA GESTION DE TERMINALES DE TRANSBORDO…" at bounding box center [400, 218] width 479 height 265
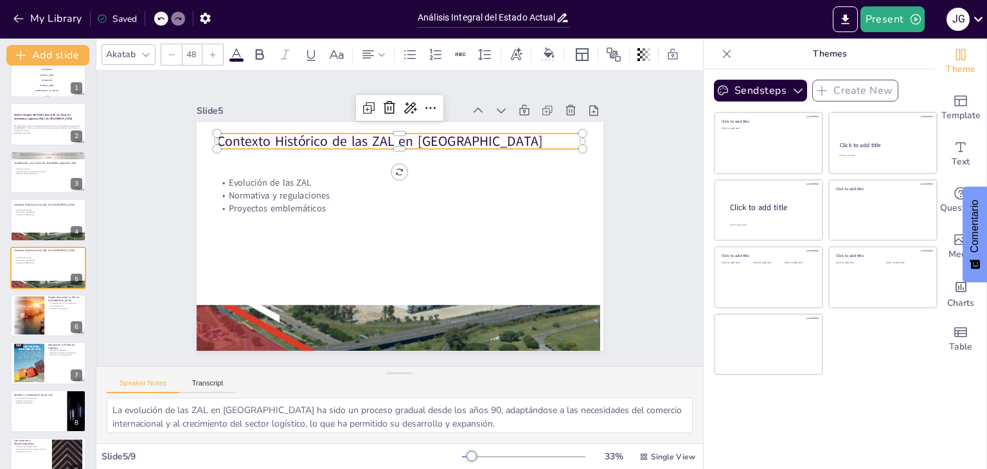
click at [280, 138] on p "Contexto Histórico de las ZAL en [GEOGRAPHIC_DATA]" at bounding box center [400, 141] width 366 height 19
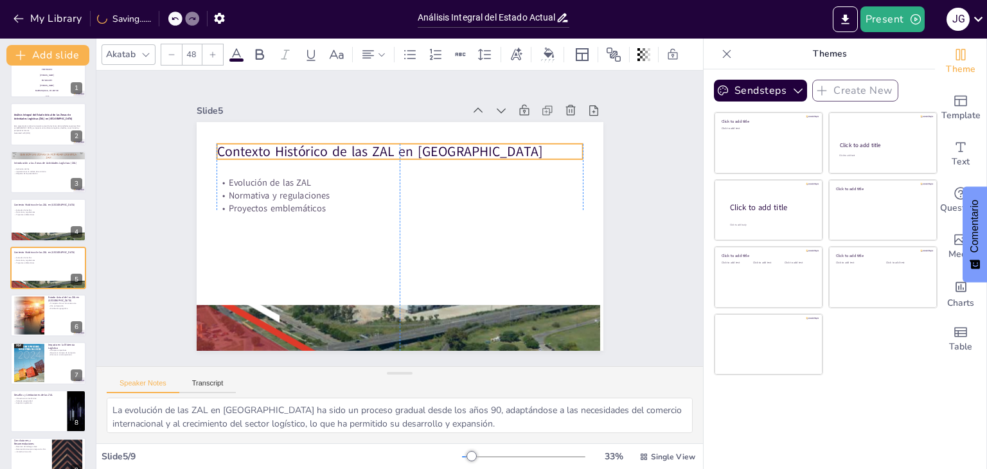
drag, startPoint x: 307, startPoint y: 135, endPoint x: 306, endPoint y: 145, distance: 10.3
click at [306, 145] on p "Contexto Histórico de las ZAL en [GEOGRAPHIC_DATA]" at bounding box center [400, 151] width 366 height 19
click at [147, 208] on div "Slide 1 INSTITUCION UNIVERSITARIA AMERICANA GESTION DE TERMINALES DE TRANSBORDO…" at bounding box center [400, 218] width 634 height 357
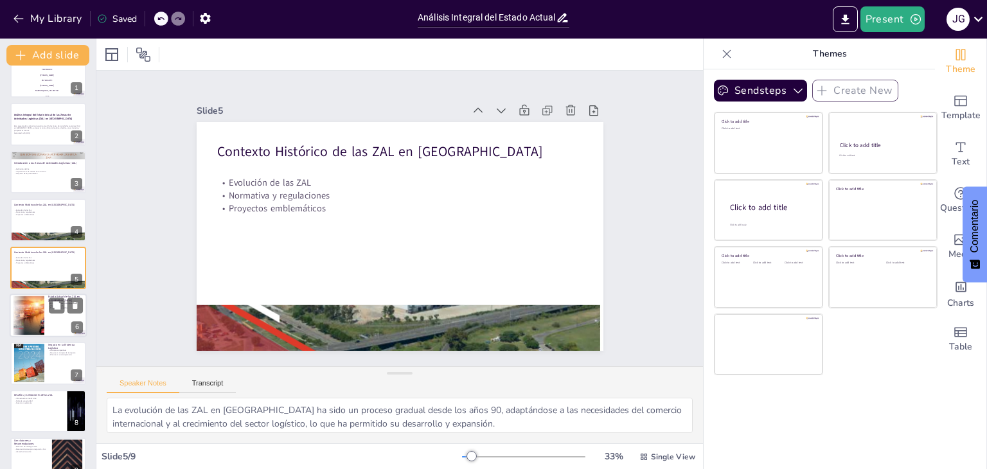
click at [35, 316] on div at bounding box center [28, 315] width 63 height 39
type textarea "Las principales ZAL en [GEOGRAPHIC_DATA], como [GEOGRAPHIC_DATA], [GEOGRAPHIC_D…"
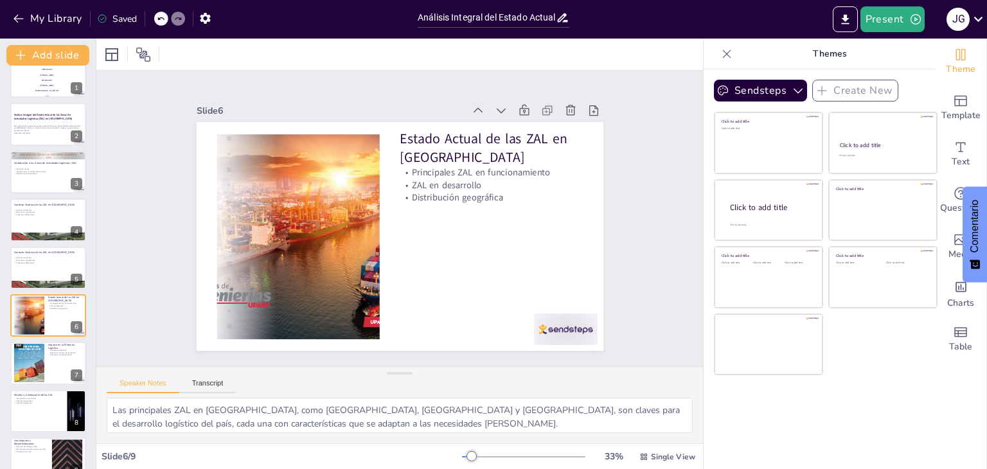
scroll to position [42, 0]
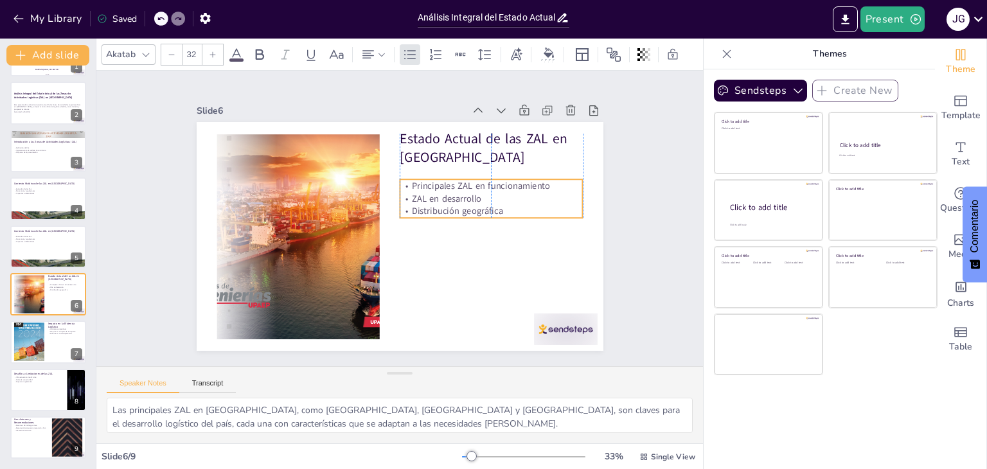
drag, startPoint x: 458, startPoint y: 181, endPoint x: 455, endPoint y: 194, distance: 13.7
click at [455, 194] on p "ZAL en desarrollo" at bounding box center [493, 227] width 178 height 69
click at [425, 141] on p "Estado Actual de las ZAL en [GEOGRAPHIC_DATA]" at bounding box center [504, 168] width 187 height 75
type input "48"
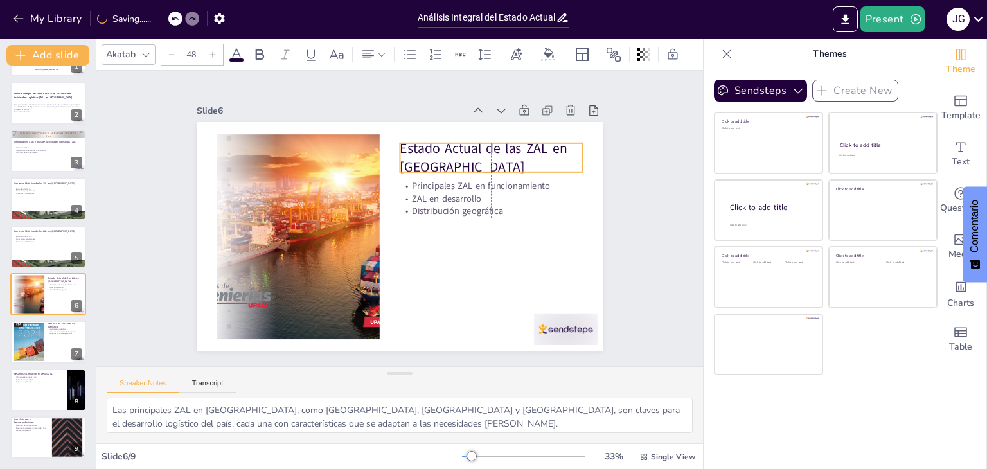
drag, startPoint x: 440, startPoint y: 137, endPoint x: 442, endPoint y: 155, distance: 18.1
click at [440, 147] on p "Estado Actual de las ZAL en [GEOGRAPHIC_DATA]" at bounding box center [497, 167] width 186 height 57
click at [615, 188] on div "Slide 1 INSTITUCION UNIVERSITARIA AMERICANA GESTION DE TERMINALES DE TRANSBORDO…" at bounding box center [400, 218] width 504 height 313
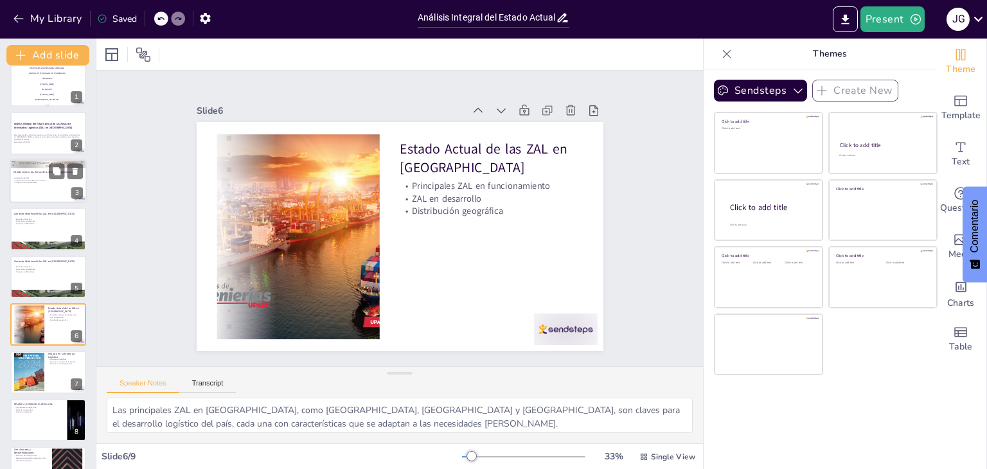
scroll to position [0, 0]
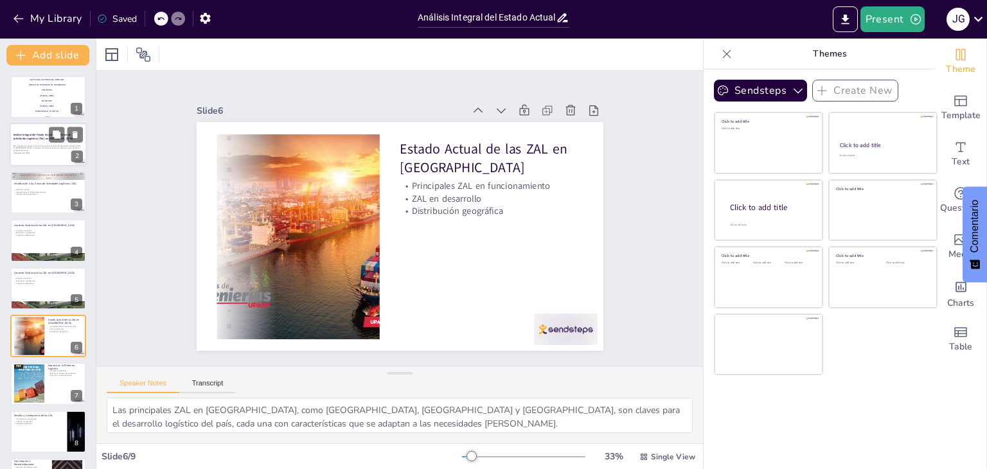
click at [50, 143] on div at bounding box center [48, 145] width 77 height 44
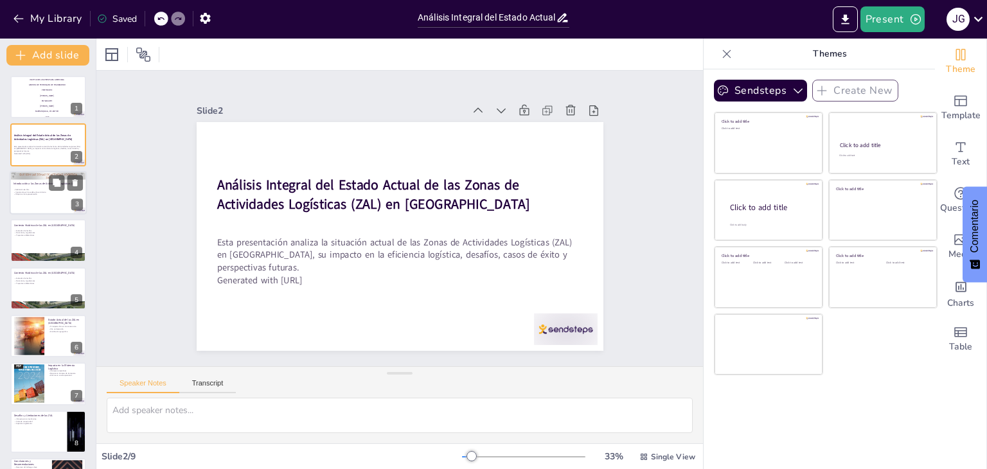
click at [40, 192] on p "Importancia en la cadena de suministro" at bounding box center [47, 192] width 69 height 3
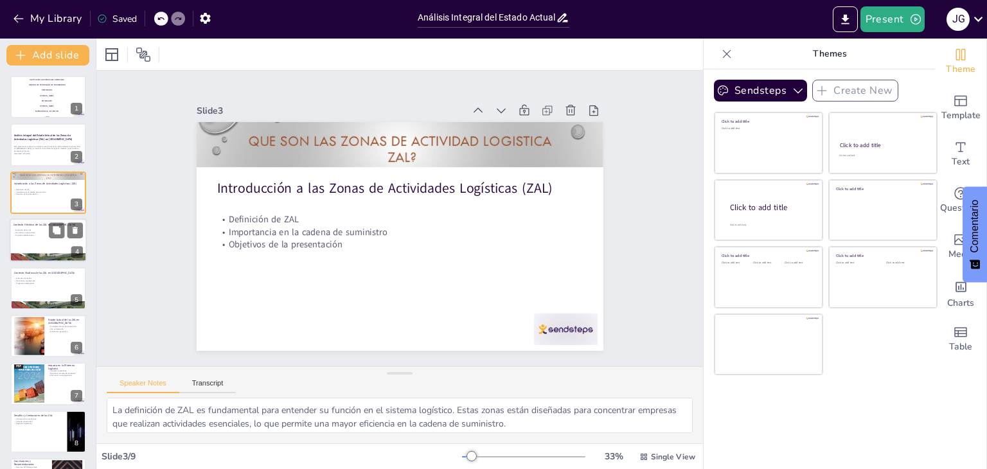
click at [40, 243] on div at bounding box center [48, 241] width 77 height 44
type textarea "La evolución de las ZAL en [GEOGRAPHIC_DATA] ha sido un proceso gradual desde l…"
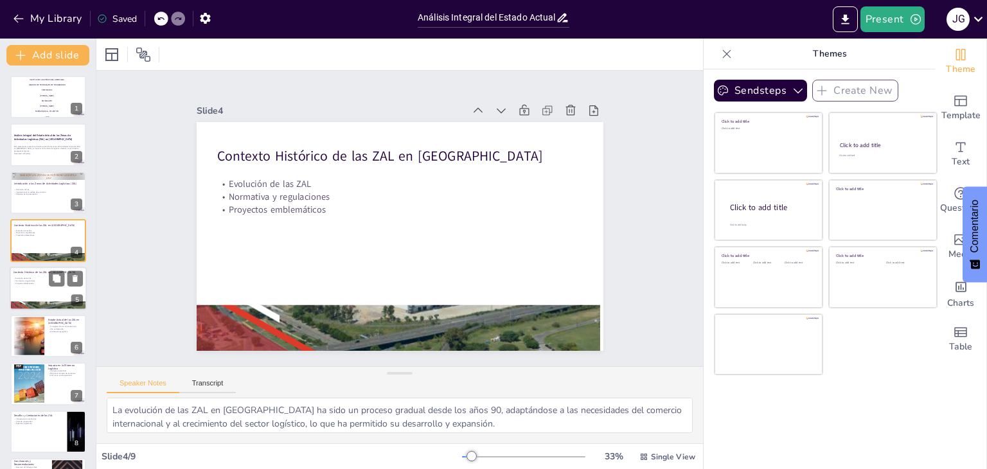
click at [39, 294] on div at bounding box center [48, 289] width 77 height 44
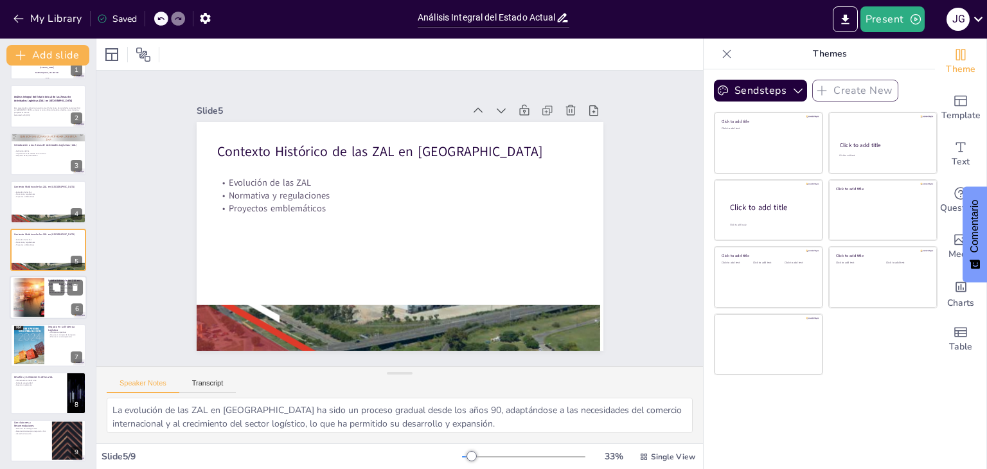
scroll to position [42, 0]
